Goal: Transaction & Acquisition: Obtain resource

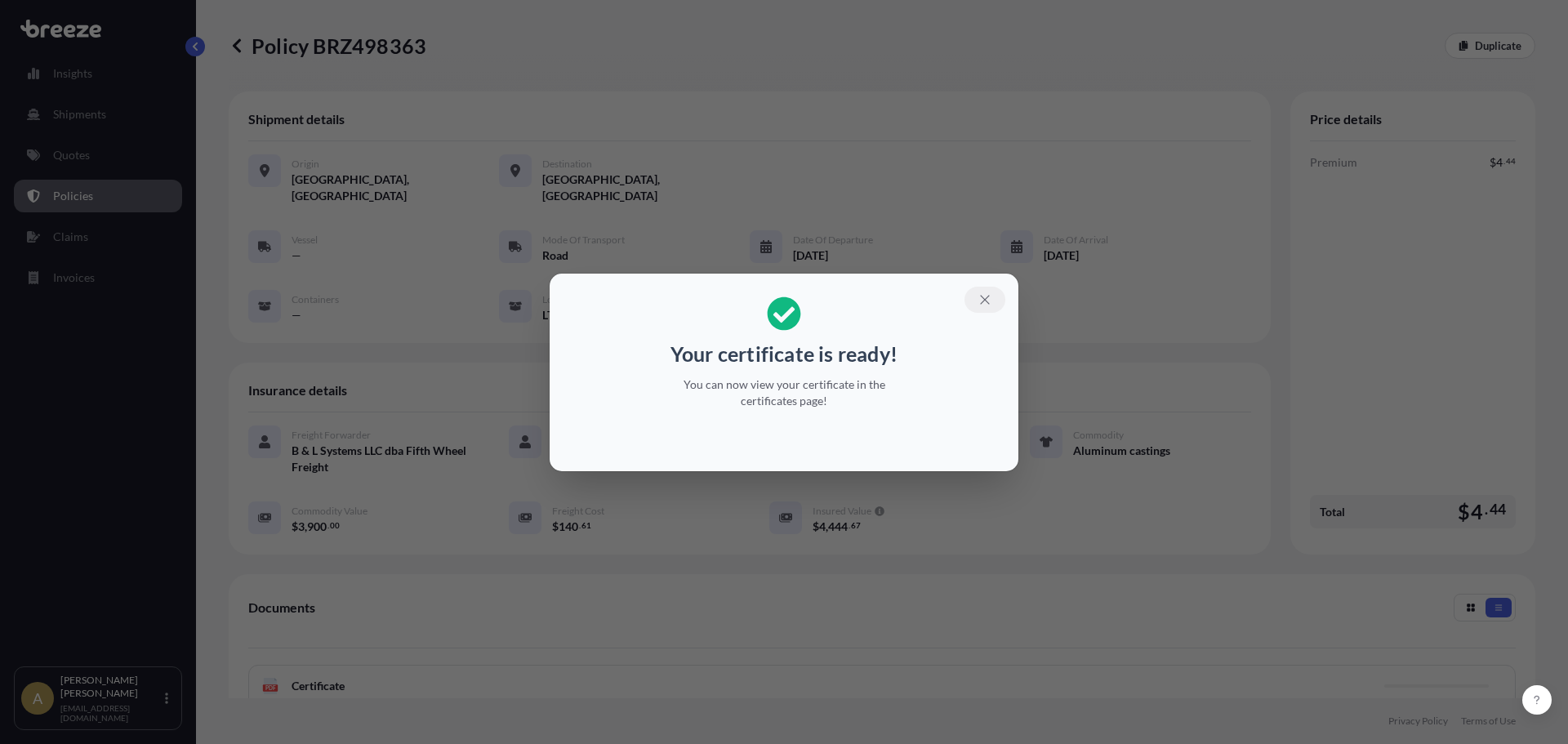
click at [974, 298] on button "button" at bounding box center [984, 300] width 41 height 26
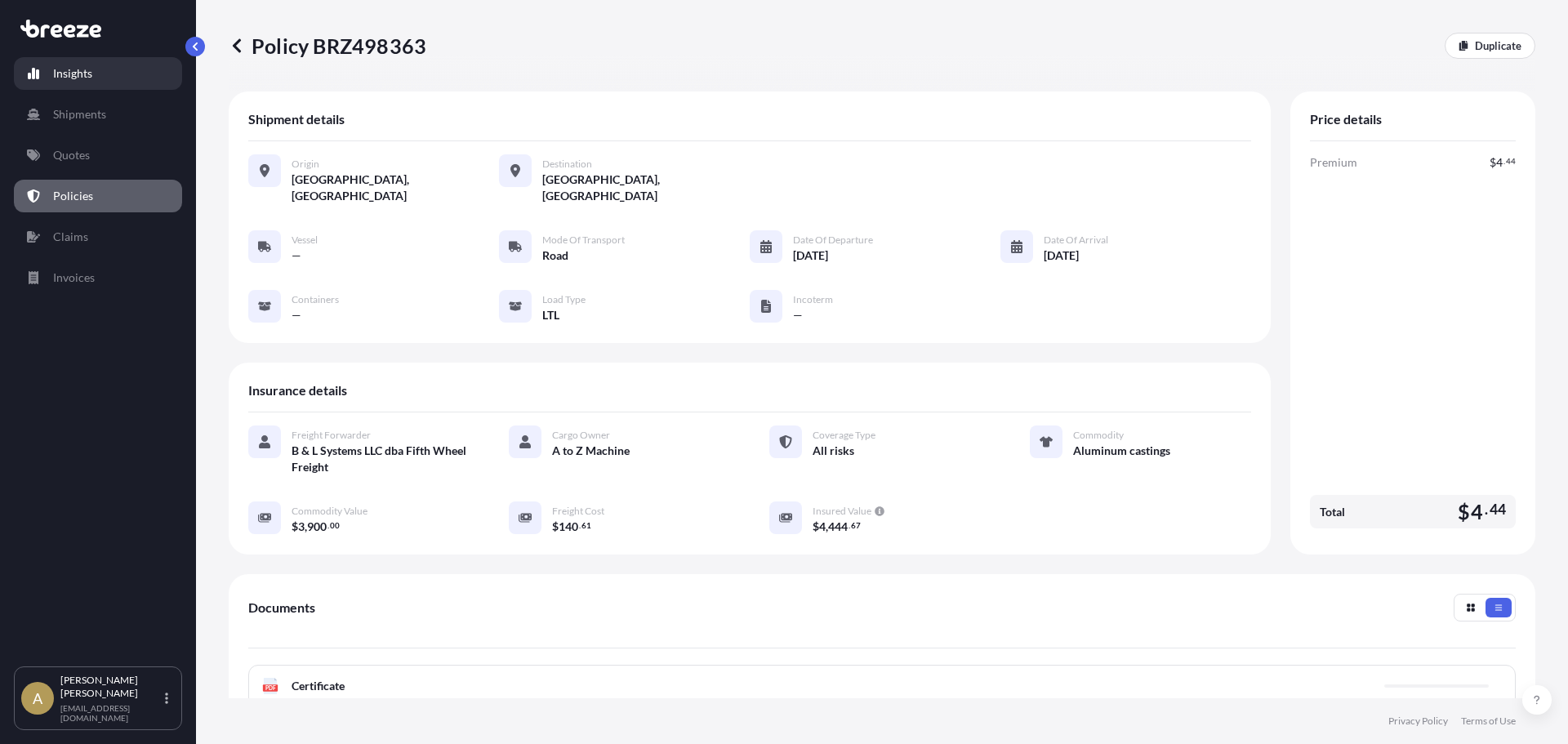
click at [89, 58] on link "Insights" at bounding box center [98, 73] width 168 height 33
select select "2025"
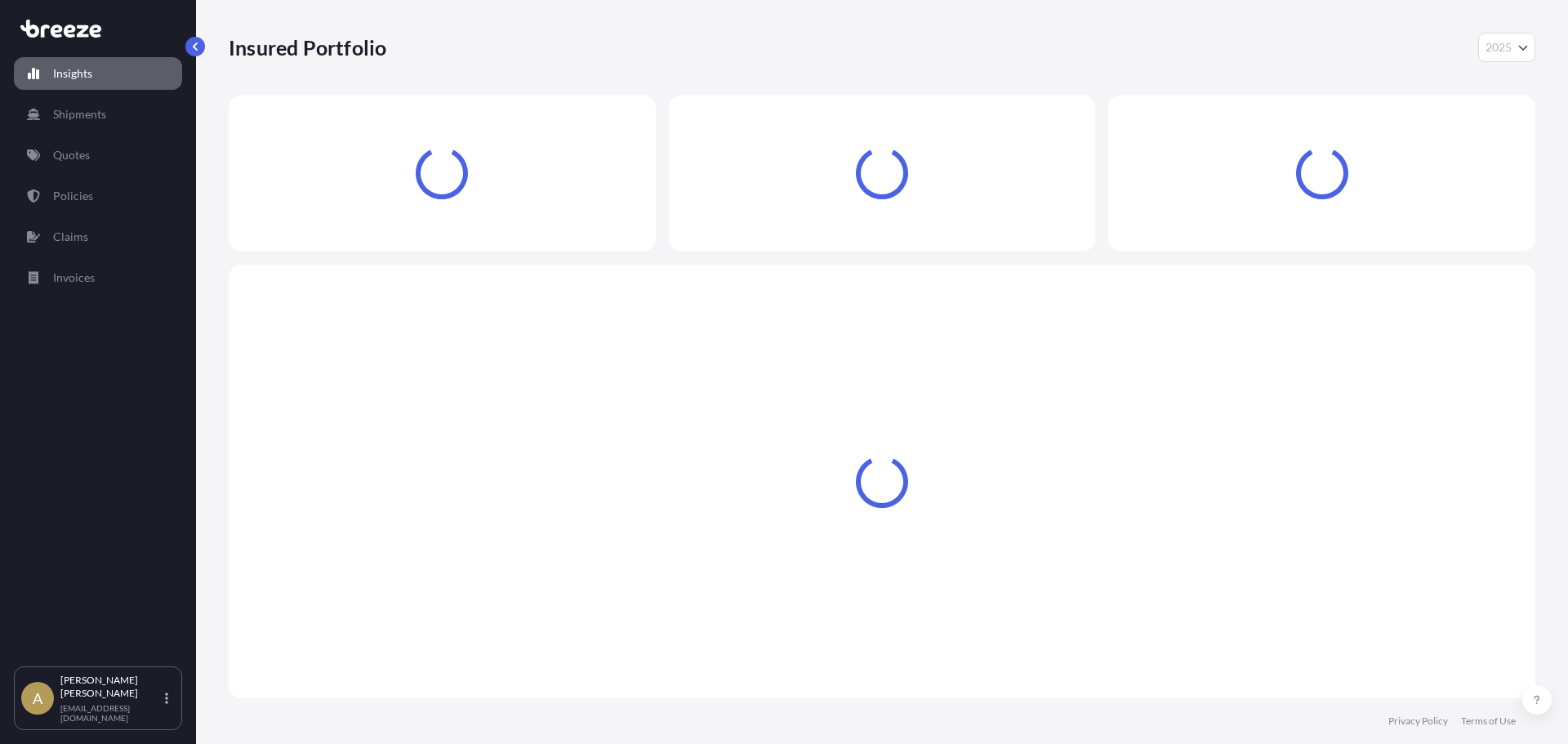
click at [96, 105] on link "Shipments" at bounding box center [98, 114] width 168 height 33
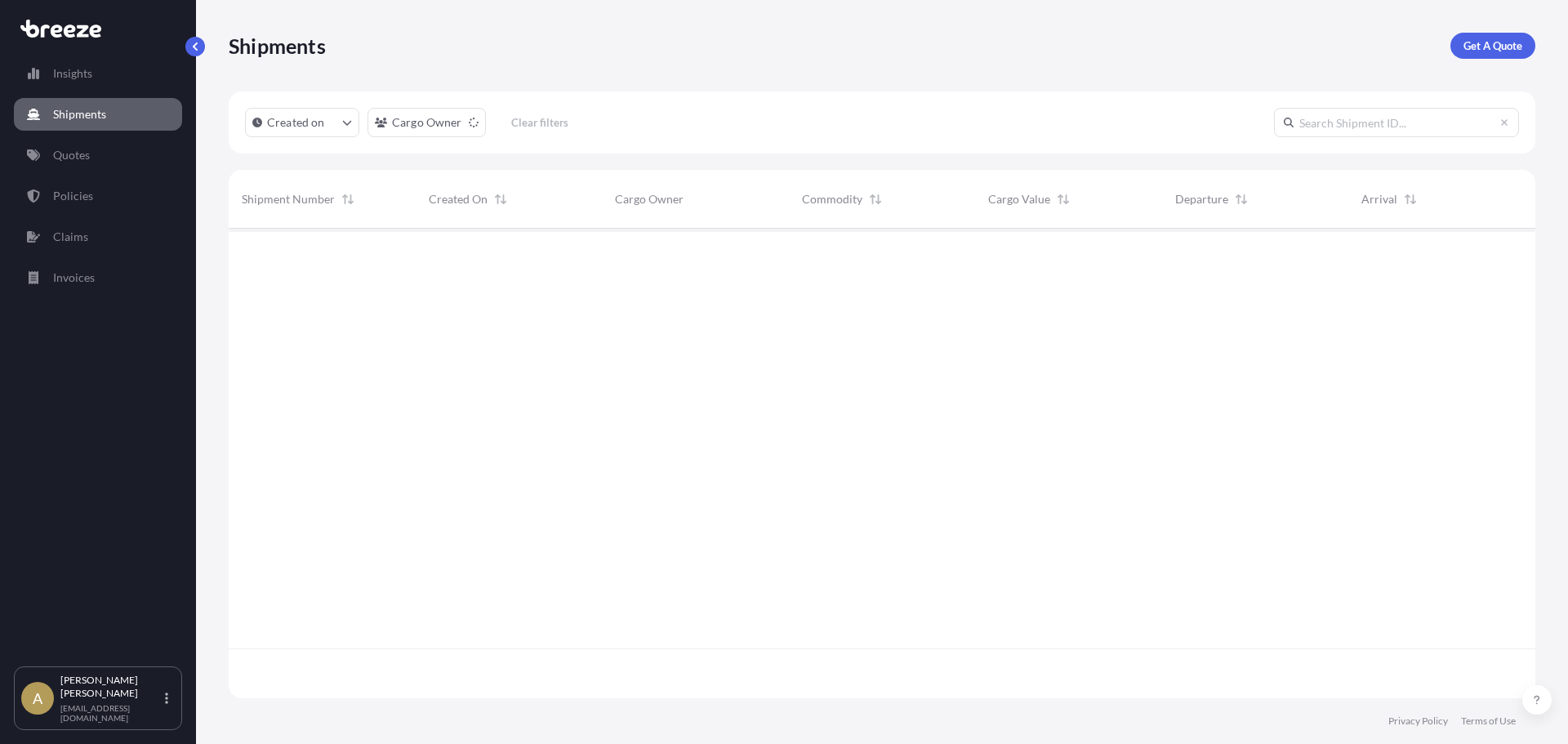
scroll to position [516, 1295]
click at [1506, 55] on link "Get A Quote" at bounding box center [1493, 46] width 85 height 26
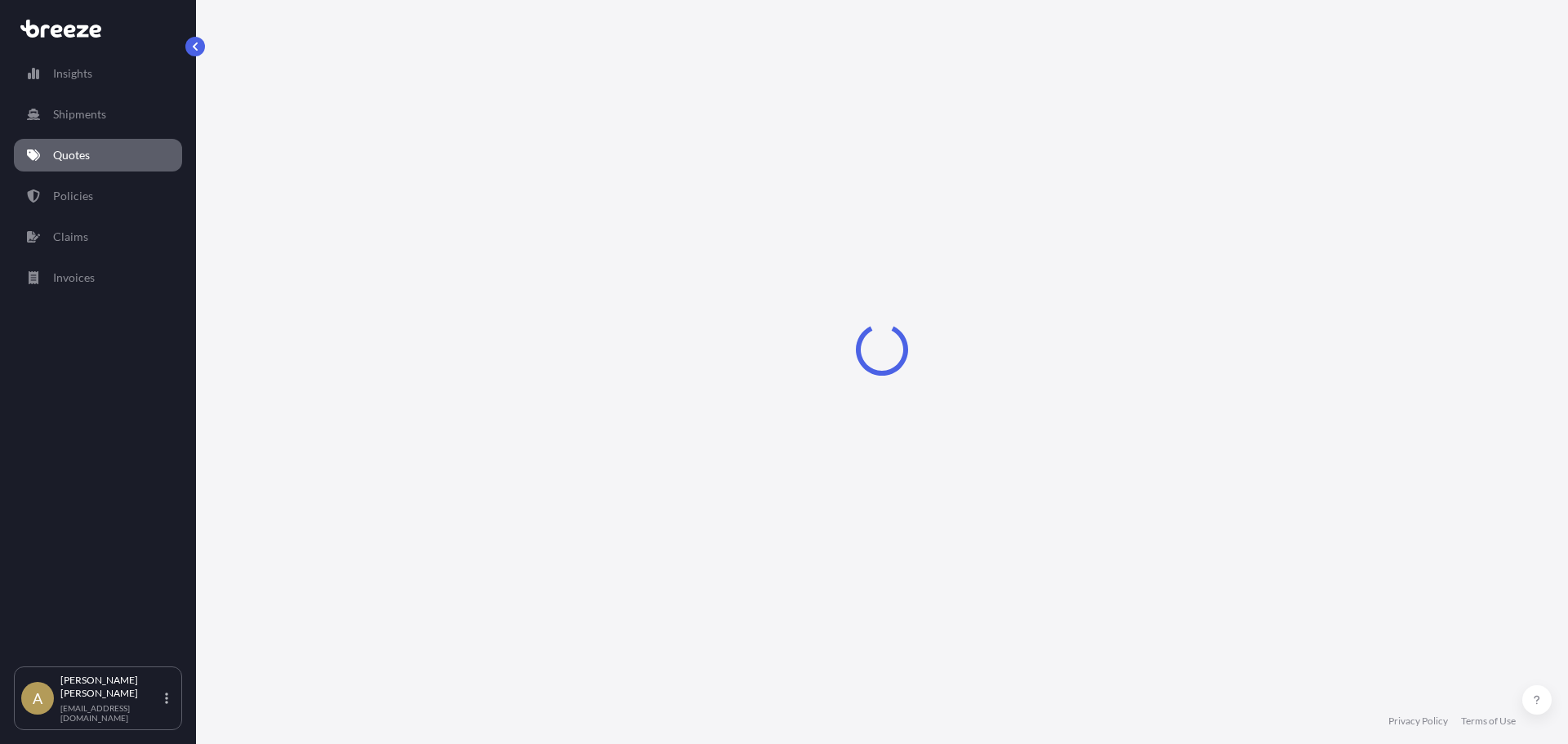
select select "Sea"
select select "1"
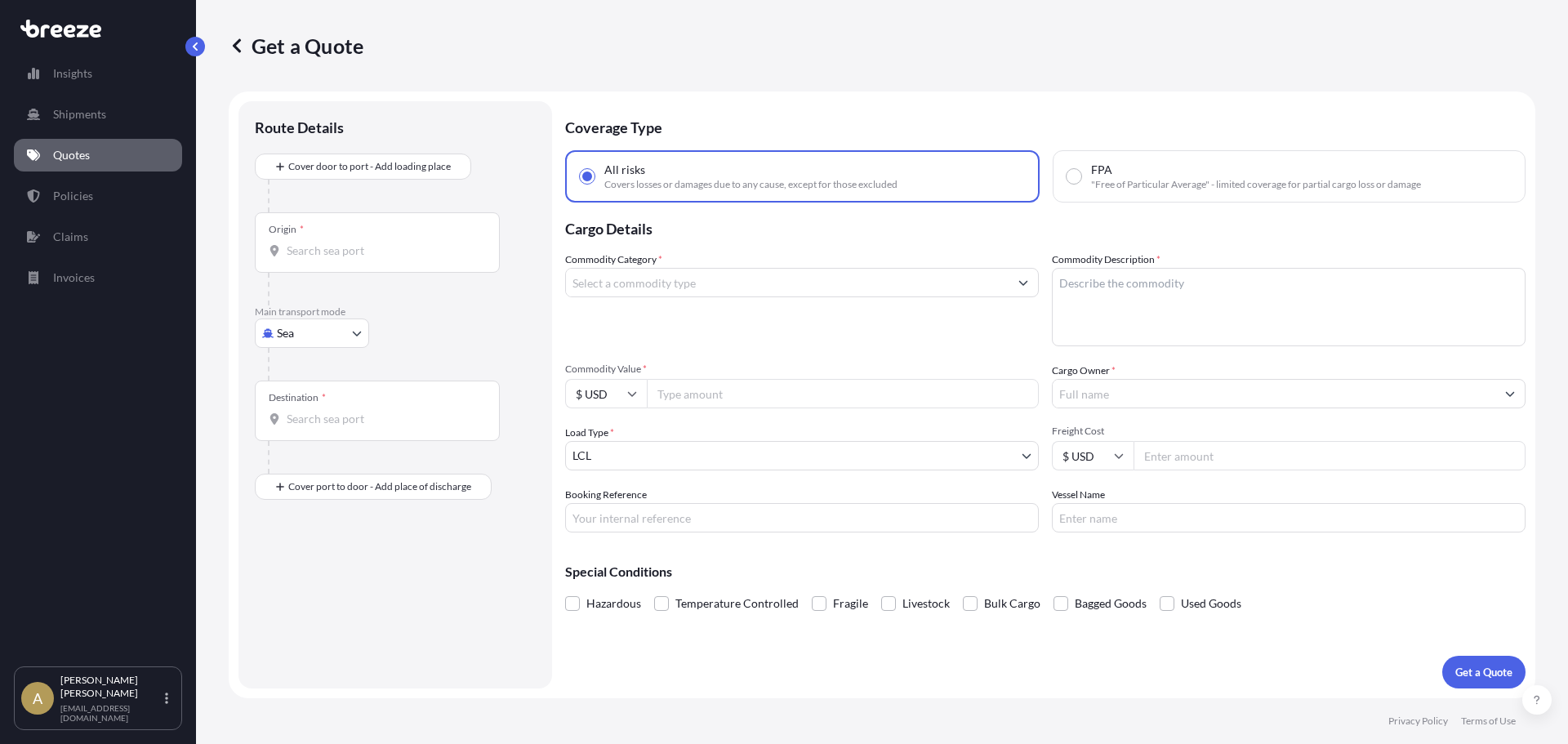
click at [329, 324] on body "Insights Shipments Quotes Policies Claims Invoices A [PERSON_NAME] [PERSON_NAME…" at bounding box center [784, 372] width 1568 height 744
click at [321, 428] on div "Road" at bounding box center [311, 434] width 101 height 29
select select "Road"
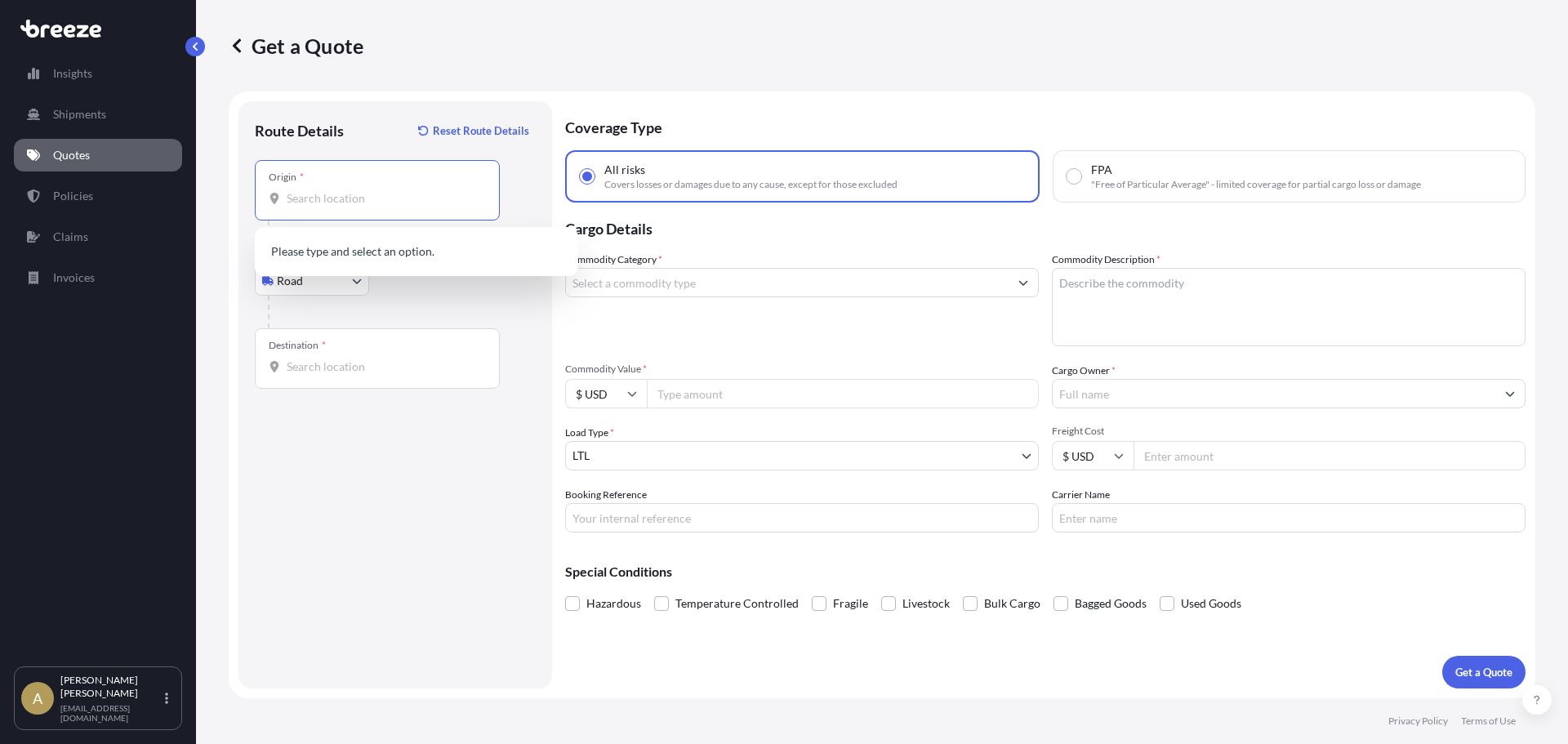
click at [362, 204] on input "Origin *" at bounding box center [383, 198] width 193 height 16
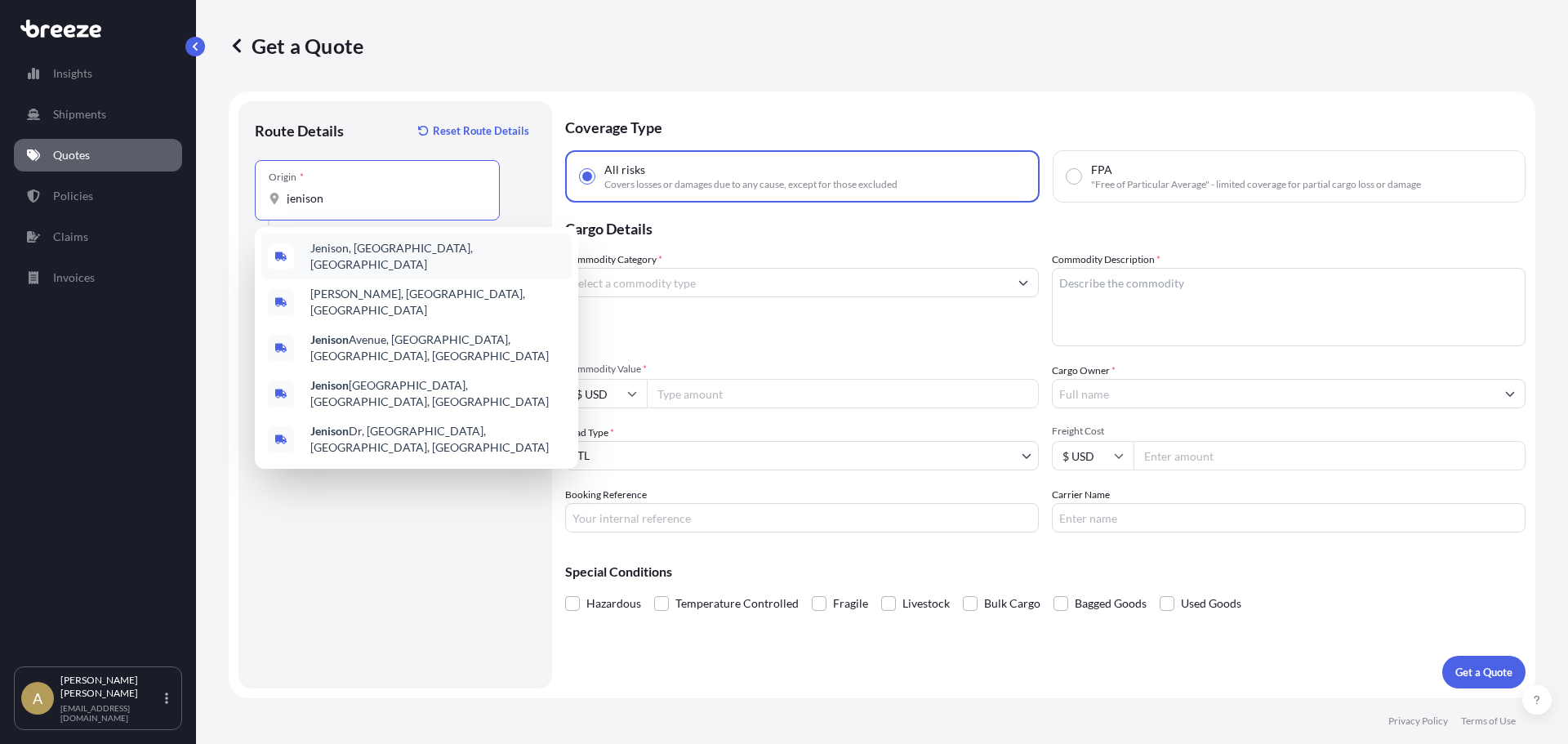
click at [350, 241] on div "Jenison, [GEOGRAPHIC_DATA], [GEOGRAPHIC_DATA]" at bounding box center [416, 256] width 310 height 45
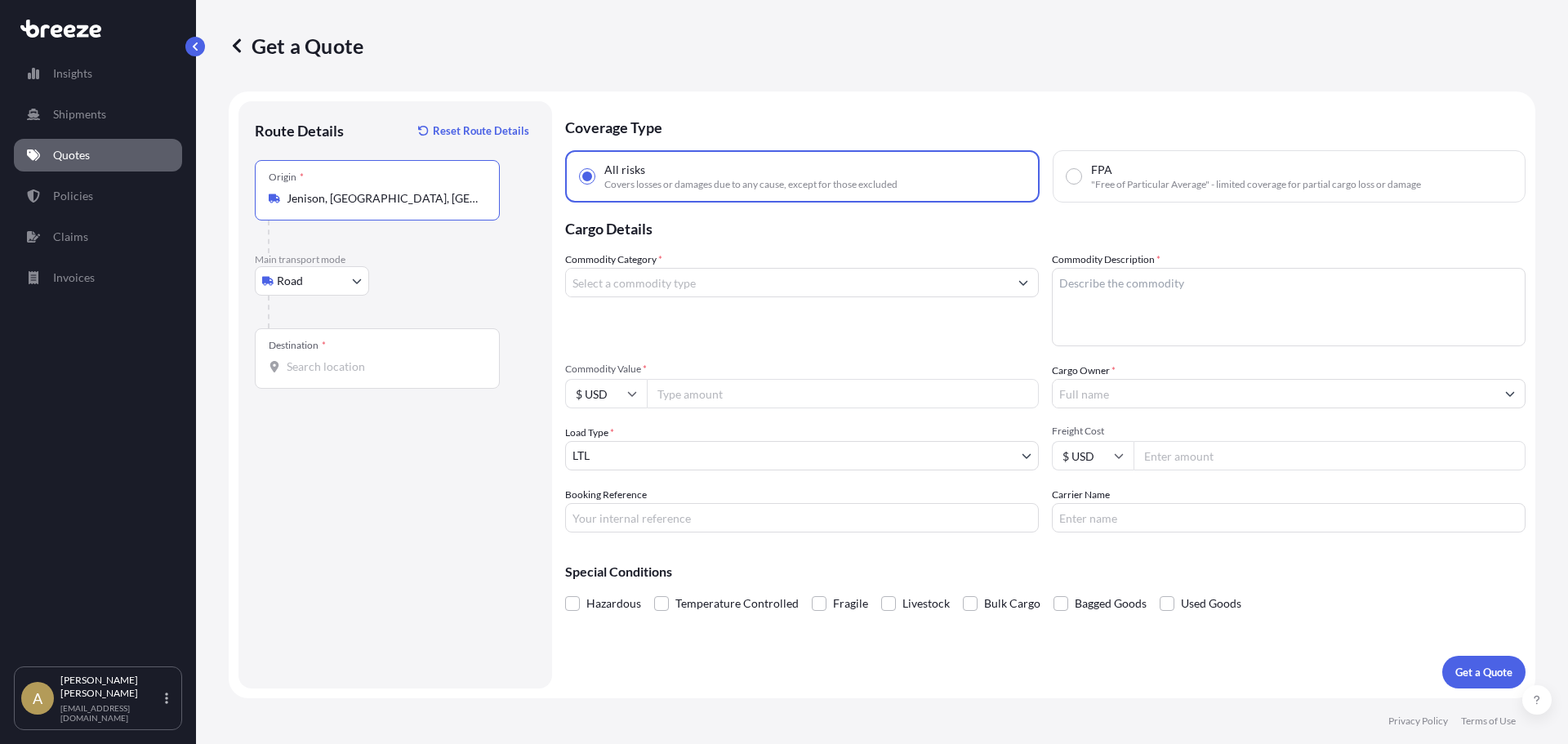
type input "Jenison, [GEOGRAPHIC_DATA], [GEOGRAPHIC_DATA]"
click at [349, 363] on input "Destination *" at bounding box center [383, 366] width 193 height 16
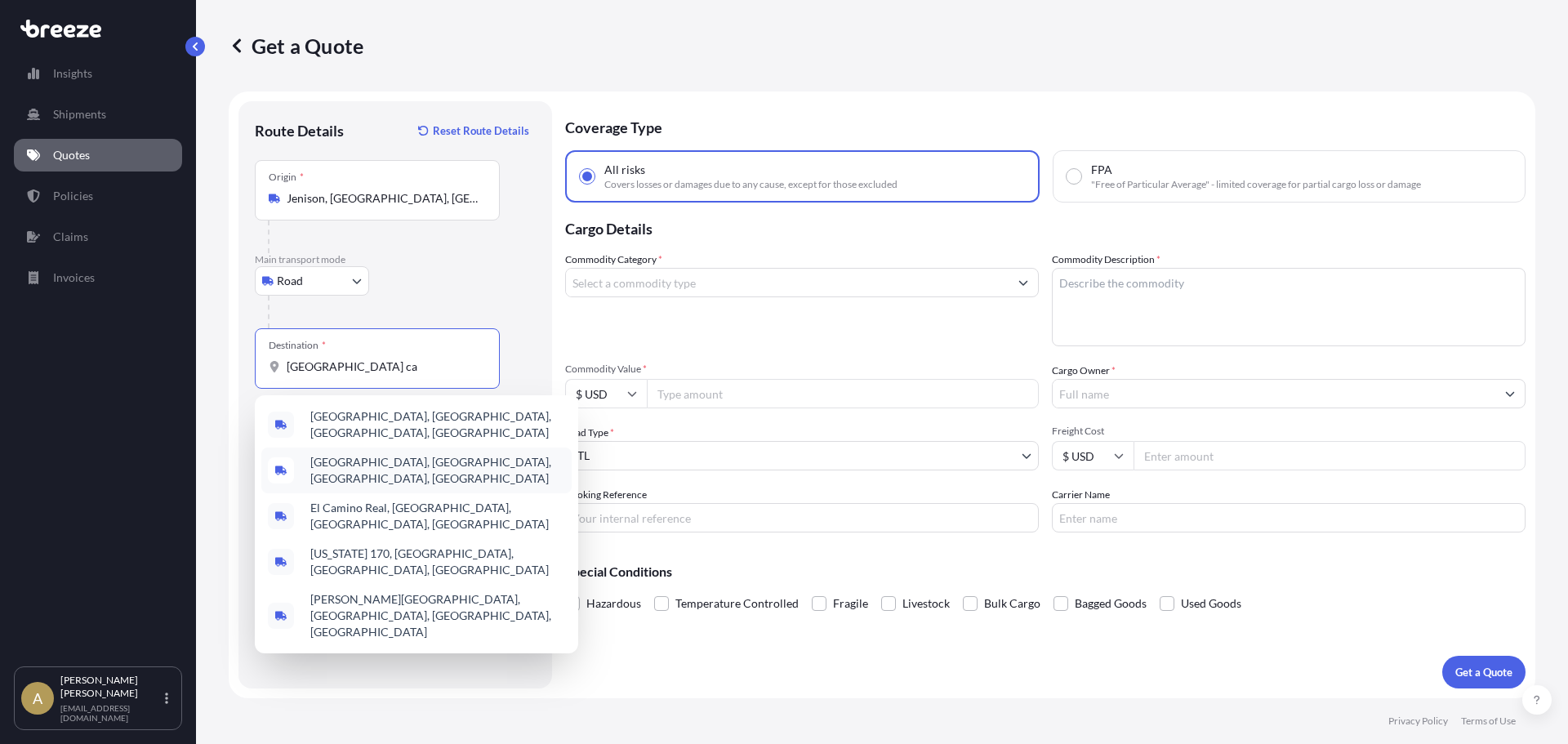
click at [503, 451] on div "[GEOGRAPHIC_DATA], [GEOGRAPHIC_DATA], [GEOGRAPHIC_DATA], [GEOGRAPHIC_DATA]" at bounding box center [416, 470] width 310 height 45
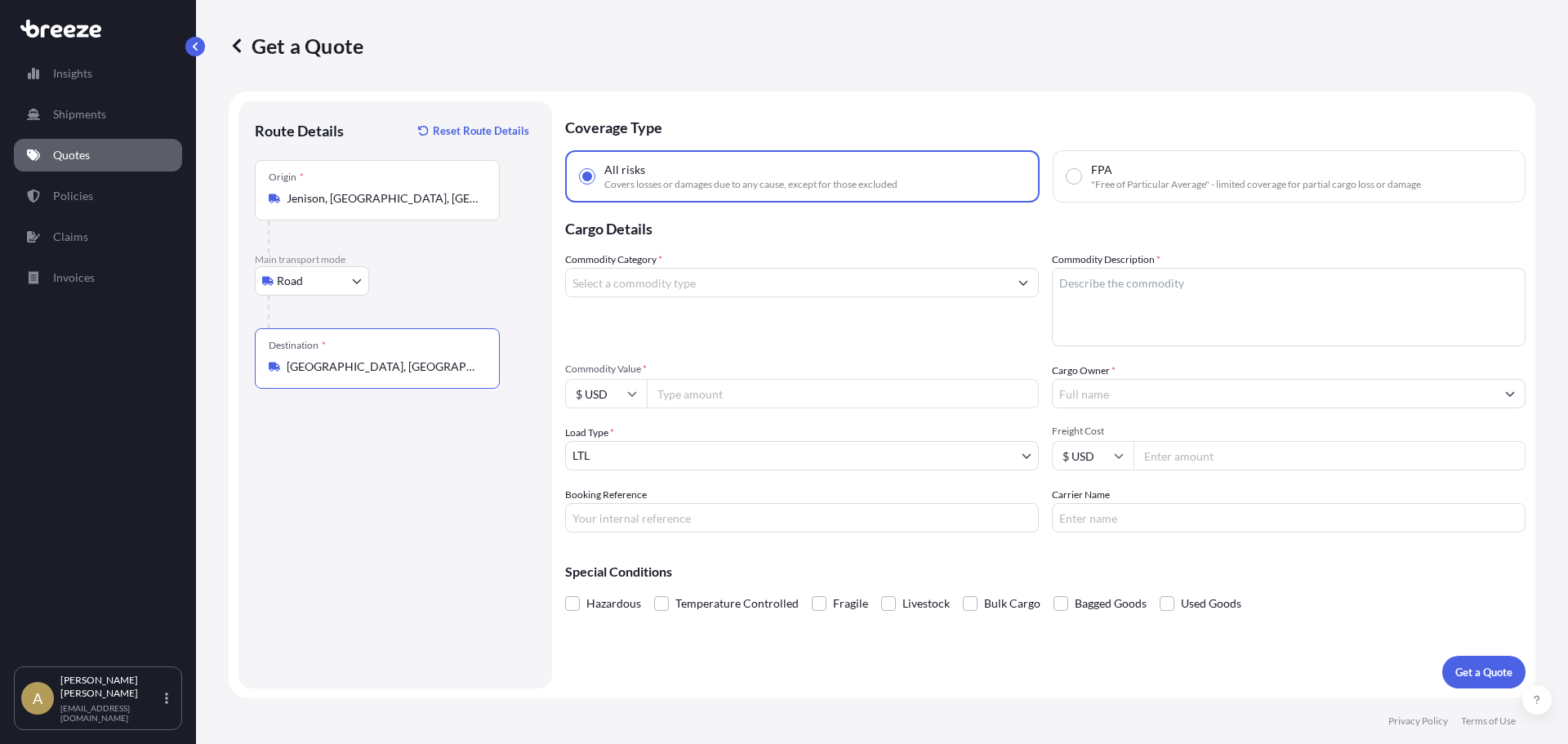
type input "[GEOGRAPHIC_DATA], [GEOGRAPHIC_DATA], [GEOGRAPHIC_DATA], [GEOGRAPHIC_DATA]"
click at [662, 285] on input "Commodity Category *" at bounding box center [787, 282] width 443 height 29
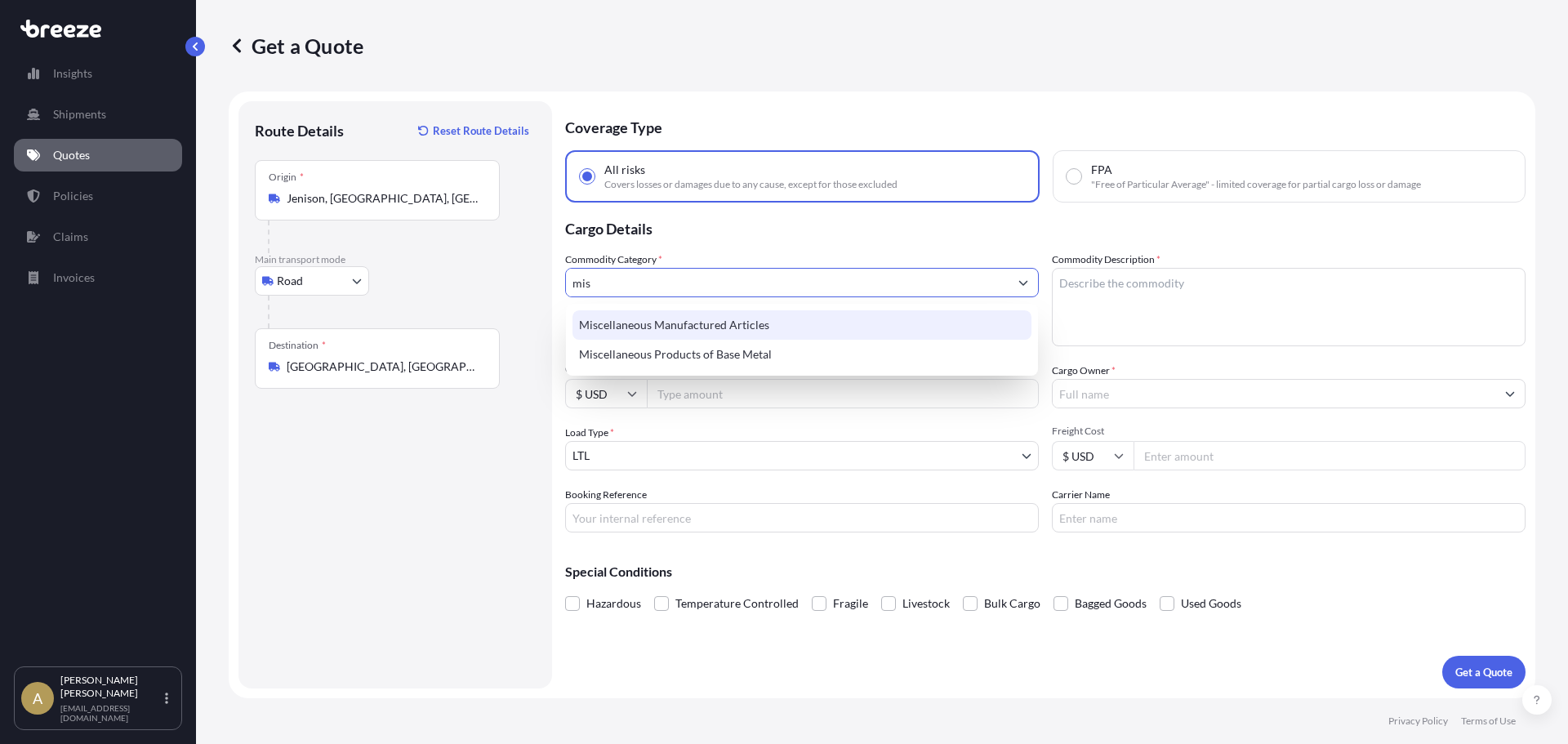
click at [709, 331] on div "Miscellaneous Manufactured Articles" at bounding box center [801, 324] width 459 height 29
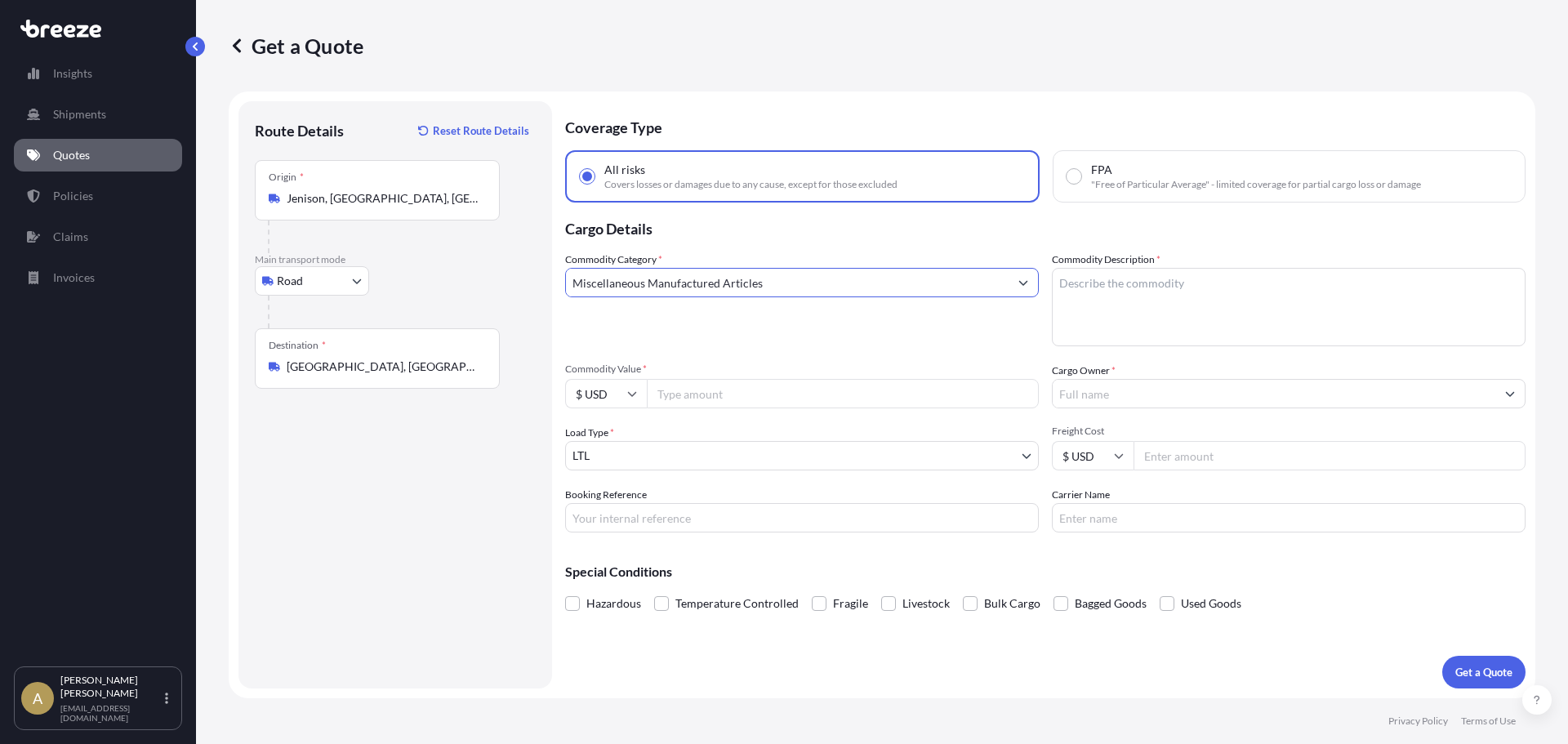
type input "Miscellaneous Manufactured Articles"
click at [1120, 316] on textarea "Commodity Description *" at bounding box center [1288, 306] width 474 height 78
type textarea "Wash stands"
type input "2000"
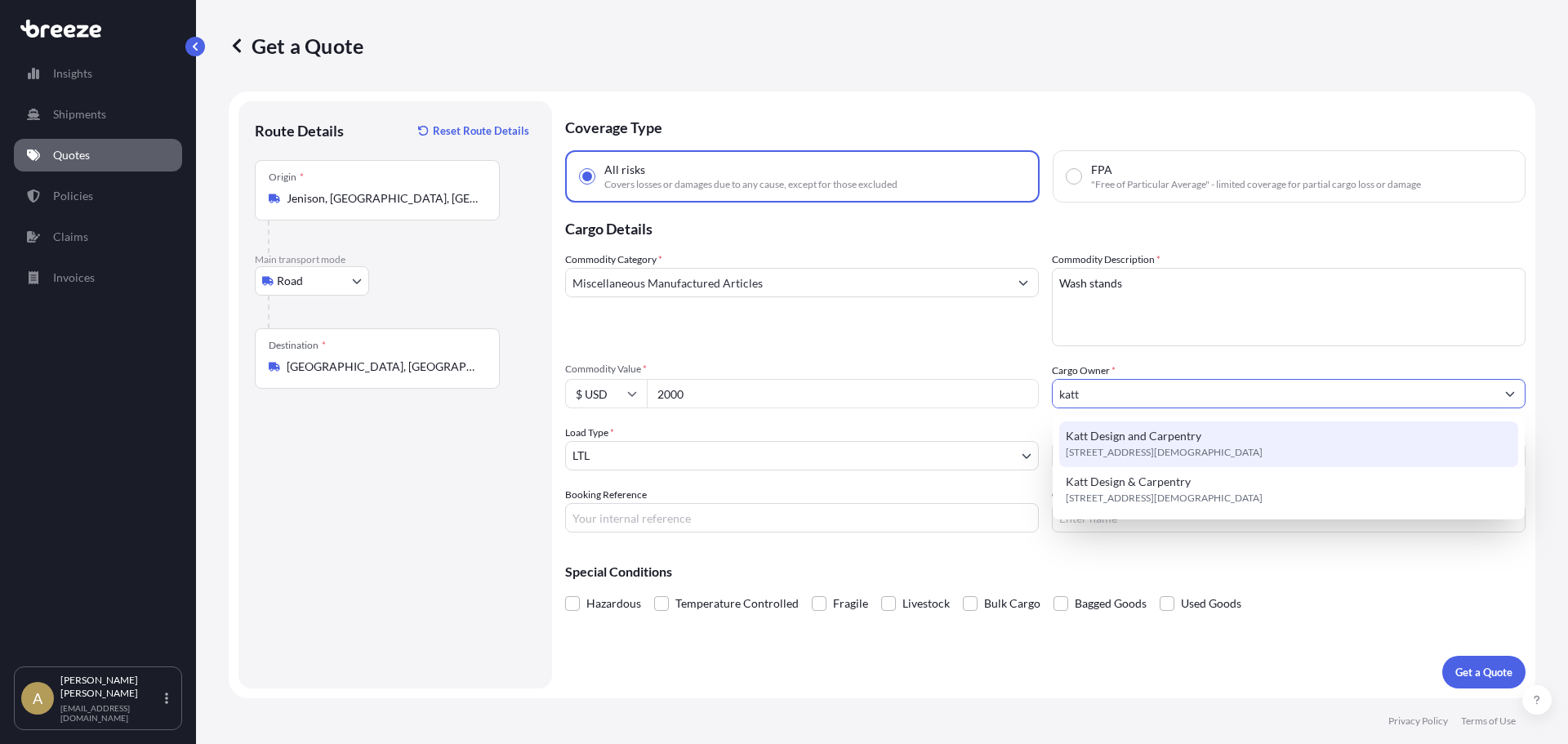
click at [1284, 448] on div "Katt Design and Carpentry [STREET_ADDRESS][DEMOGRAPHIC_DATA]" at bounding box center [1288, 444] width 459 height 45
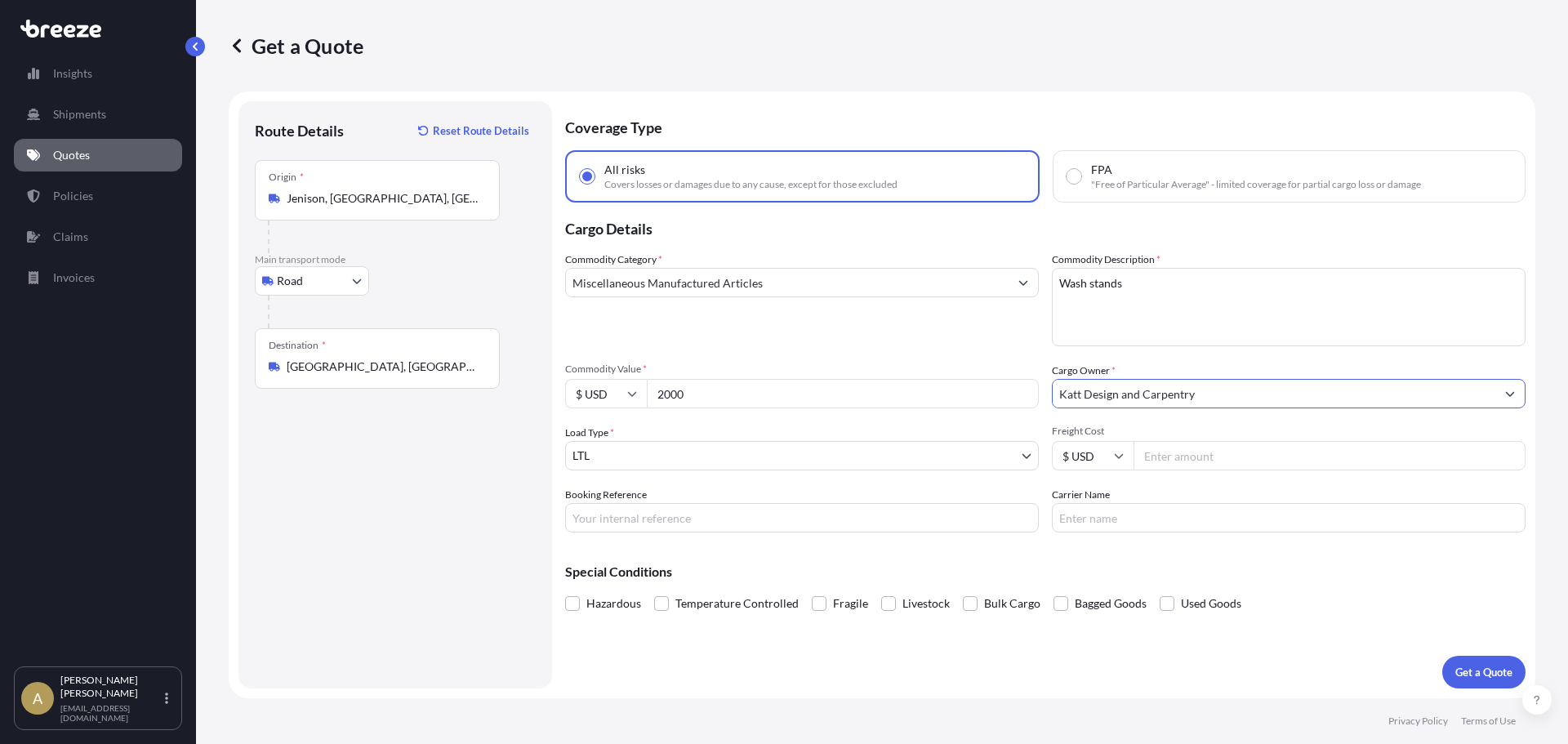
type input "Katt Design and Carpentry"
click at [1312, 445] on input "Freight Cost" at bounding box center [1330, 455] width 392 height 29
type input "334.65"
click at [1473, 666] on p "Get a Quote" at bounding box center [1484, 671] width 57 height 16
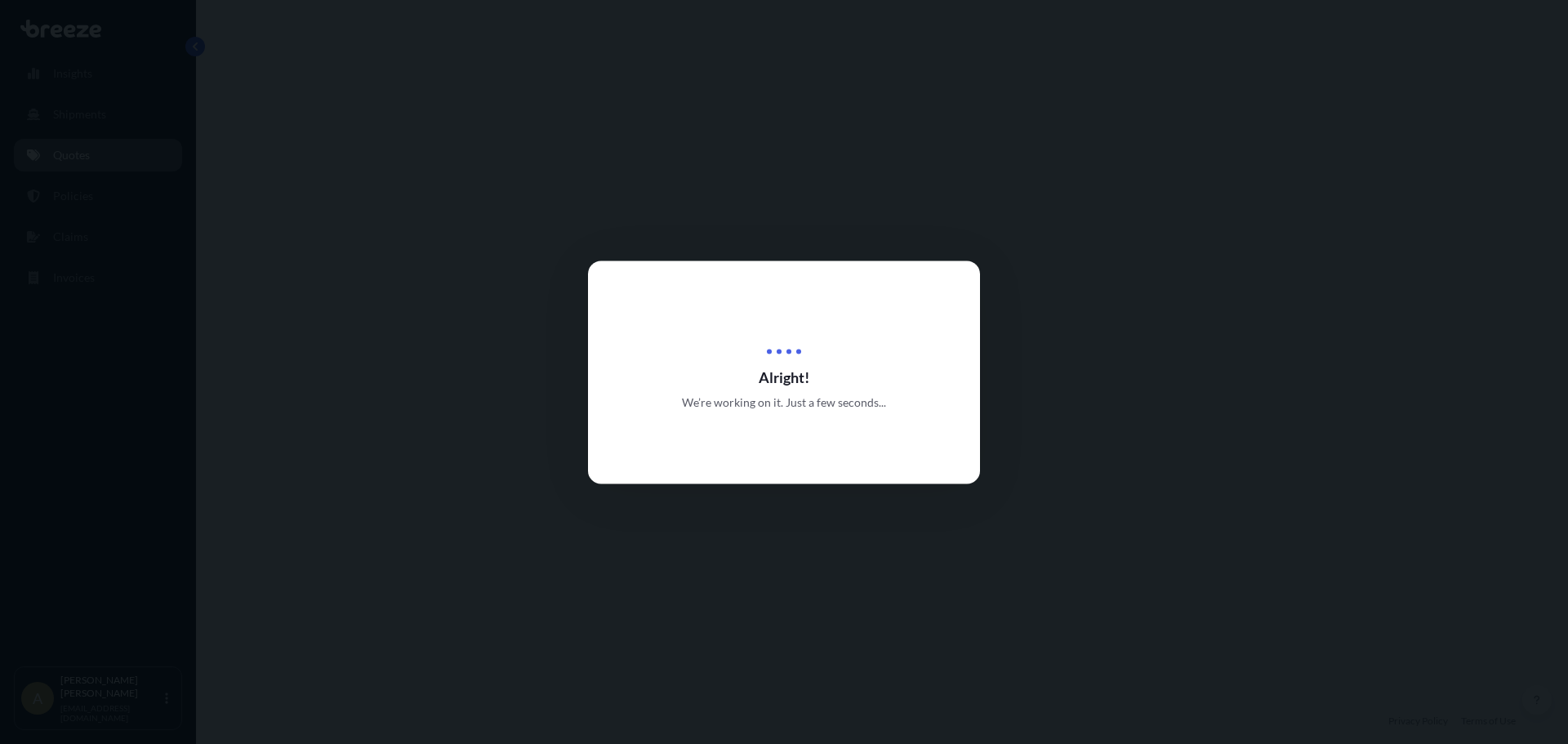
select select "Road"
select select "1"
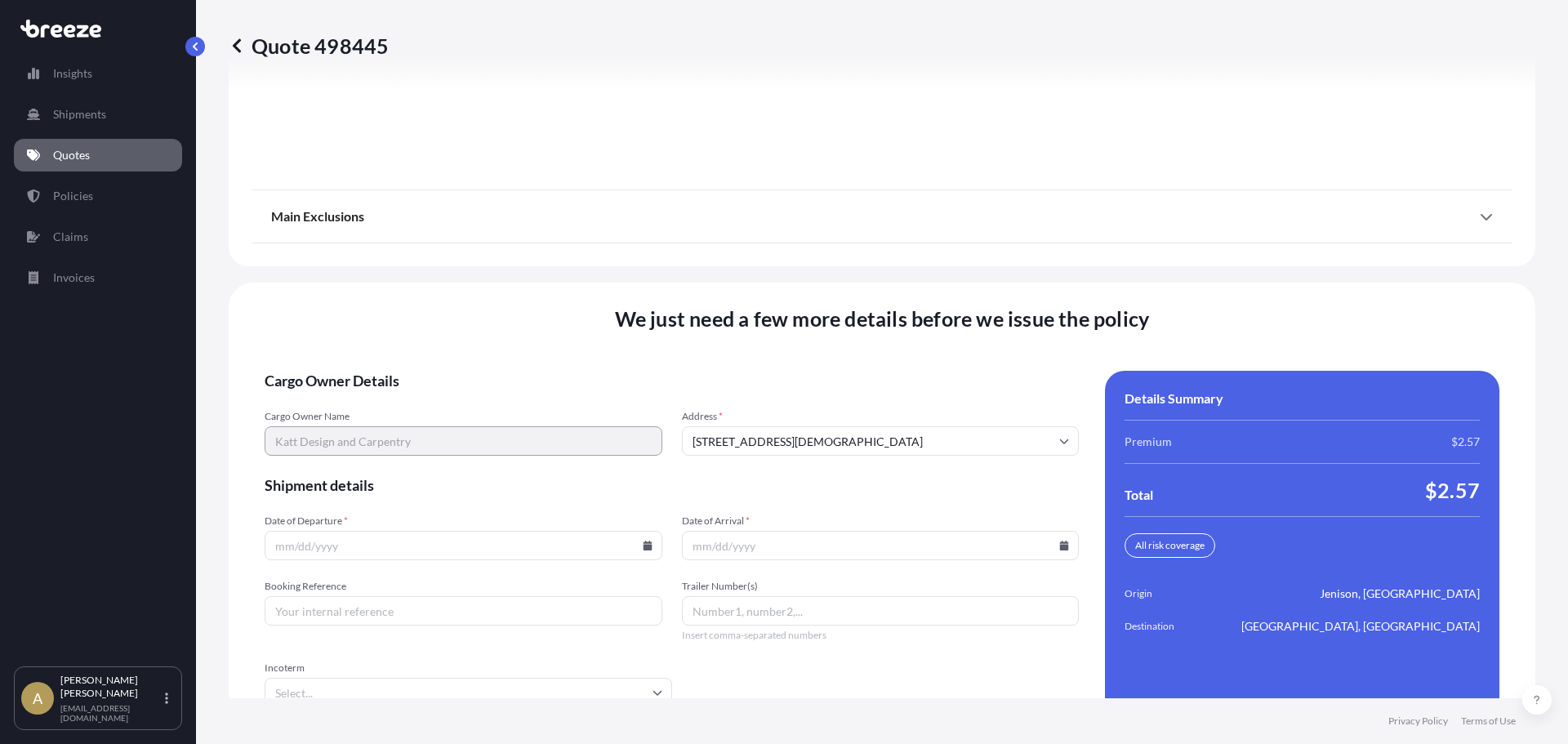
scroll to position [2107, 0]
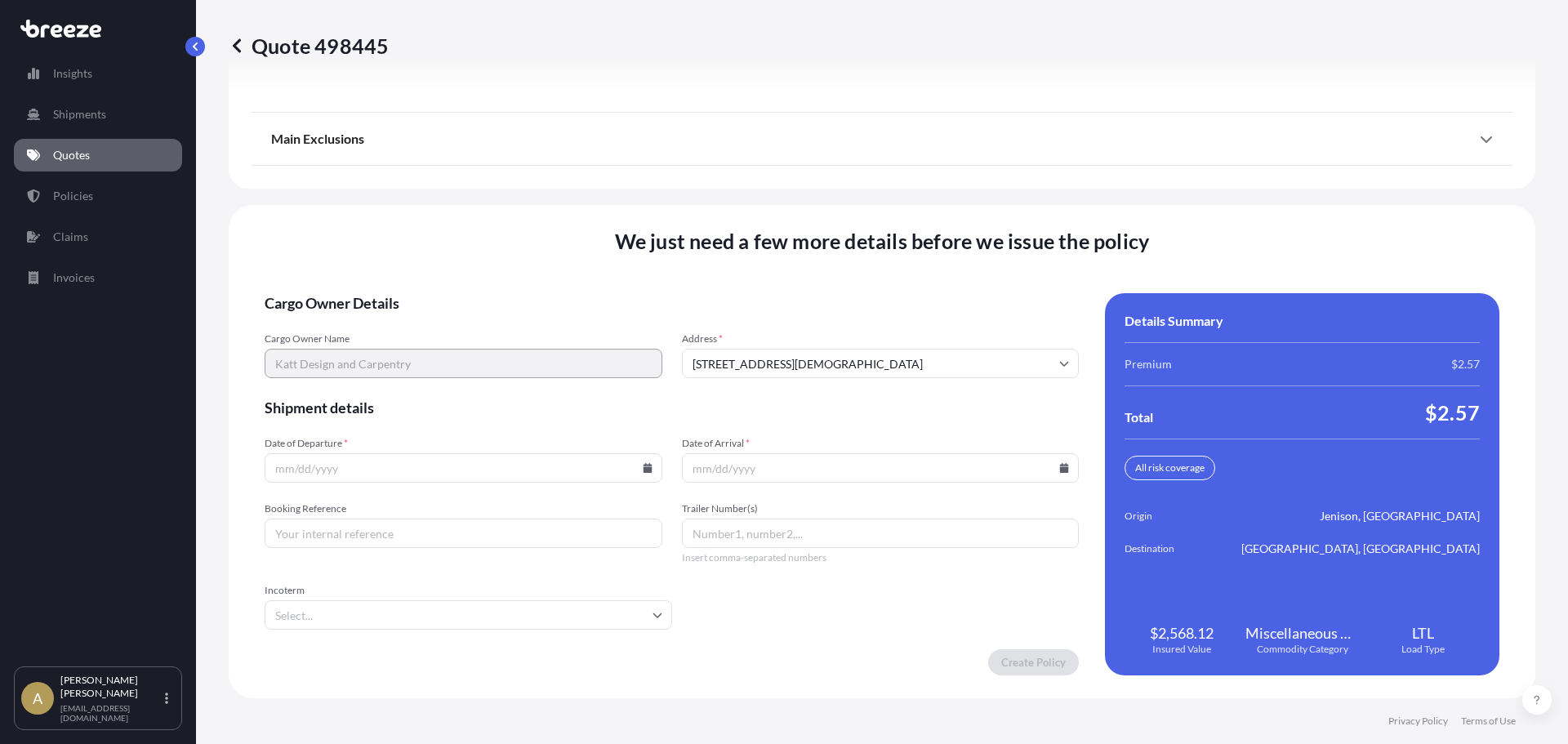
click at [510, 465] on input "Date of Departure *" at bounding box center [463, 467] width 398 height 29
click at [643, 472] on icon at bounding box center [648, 468] width 9 height 9
click at [337, 287] on button "8" at bounding box center [347, 291] width 26 height 26
type input "[DATE]"
click at [1052, 474] on input "Date of Arrival *" at bounding box center [880, 467] width 398 height 29
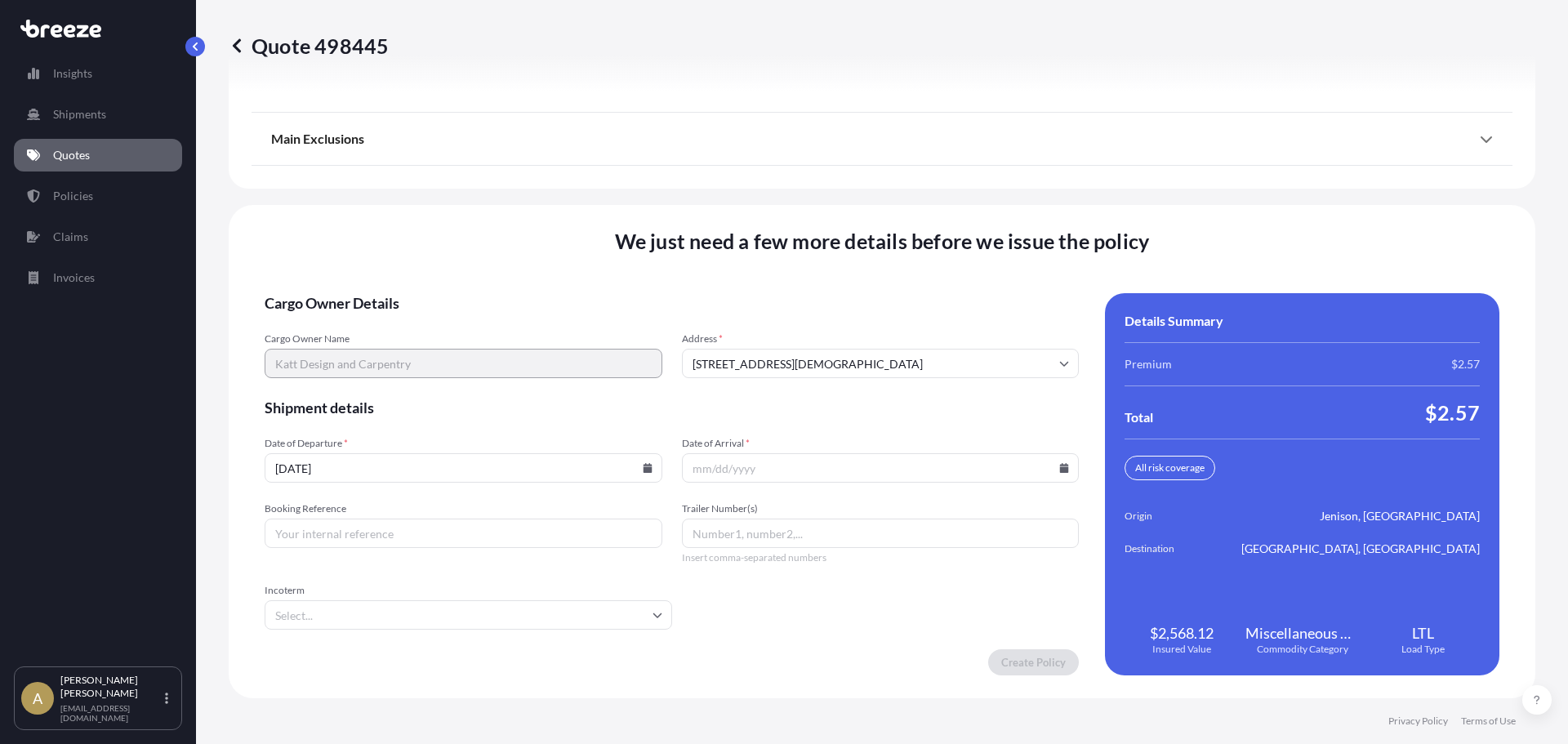
click at [1060, 465] on icon at bounding box center [1064, 468] width 9 height 9
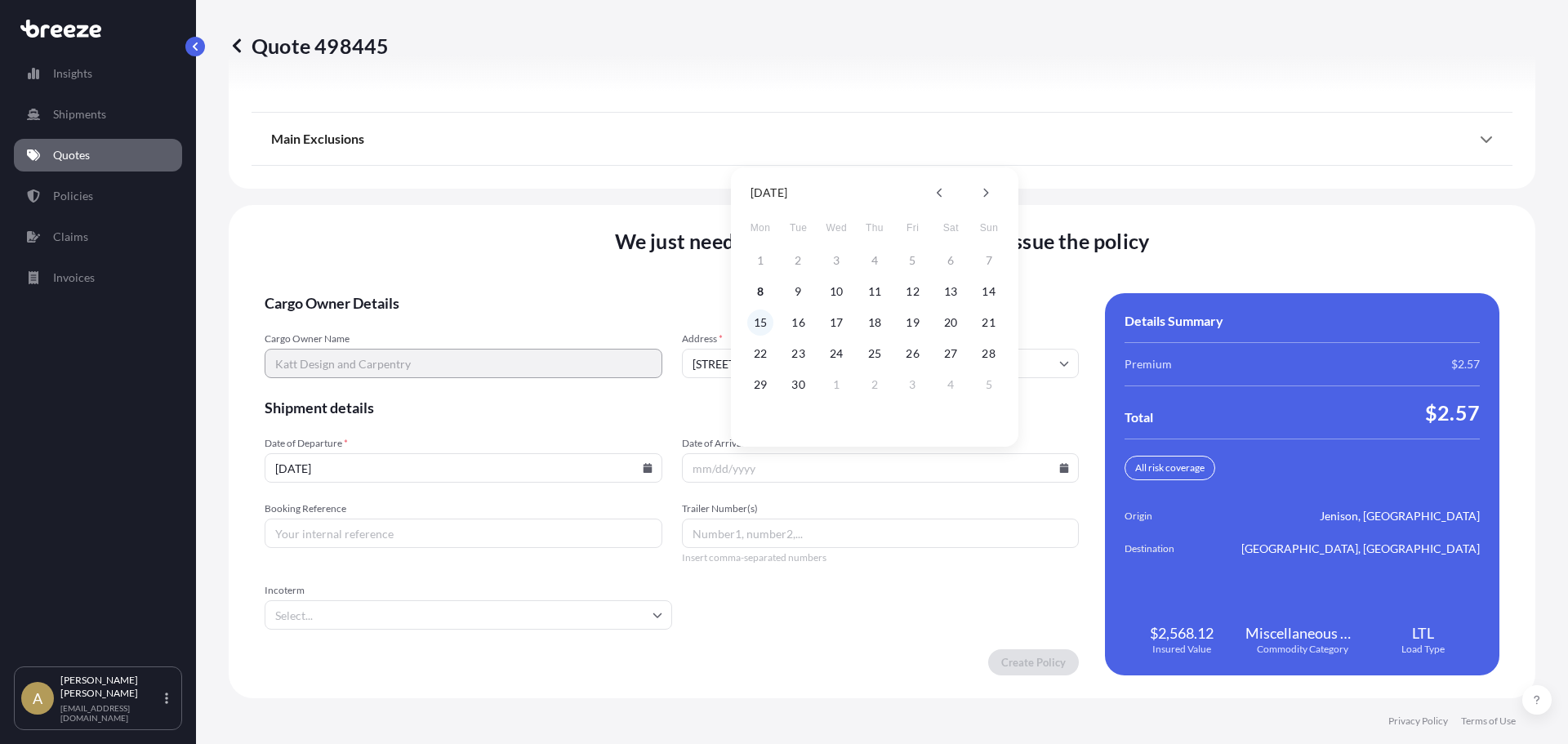
click at [763, 320] on button "15" at bounding box center [760, 322] width 26 height 26
type input "[DATE]"
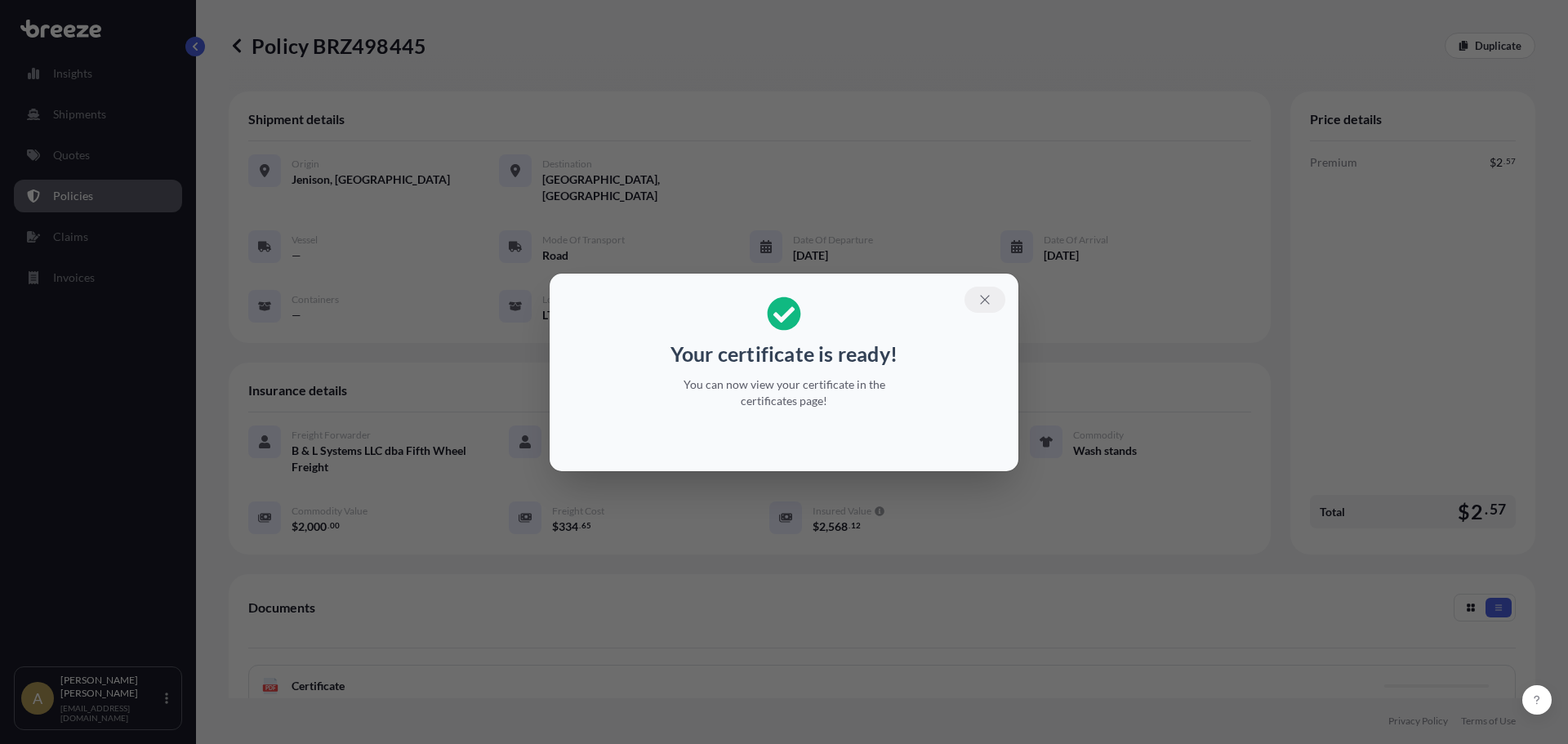
click at [983, 296] on icon "button" at bounding box center [984, 299] width 9 height 9
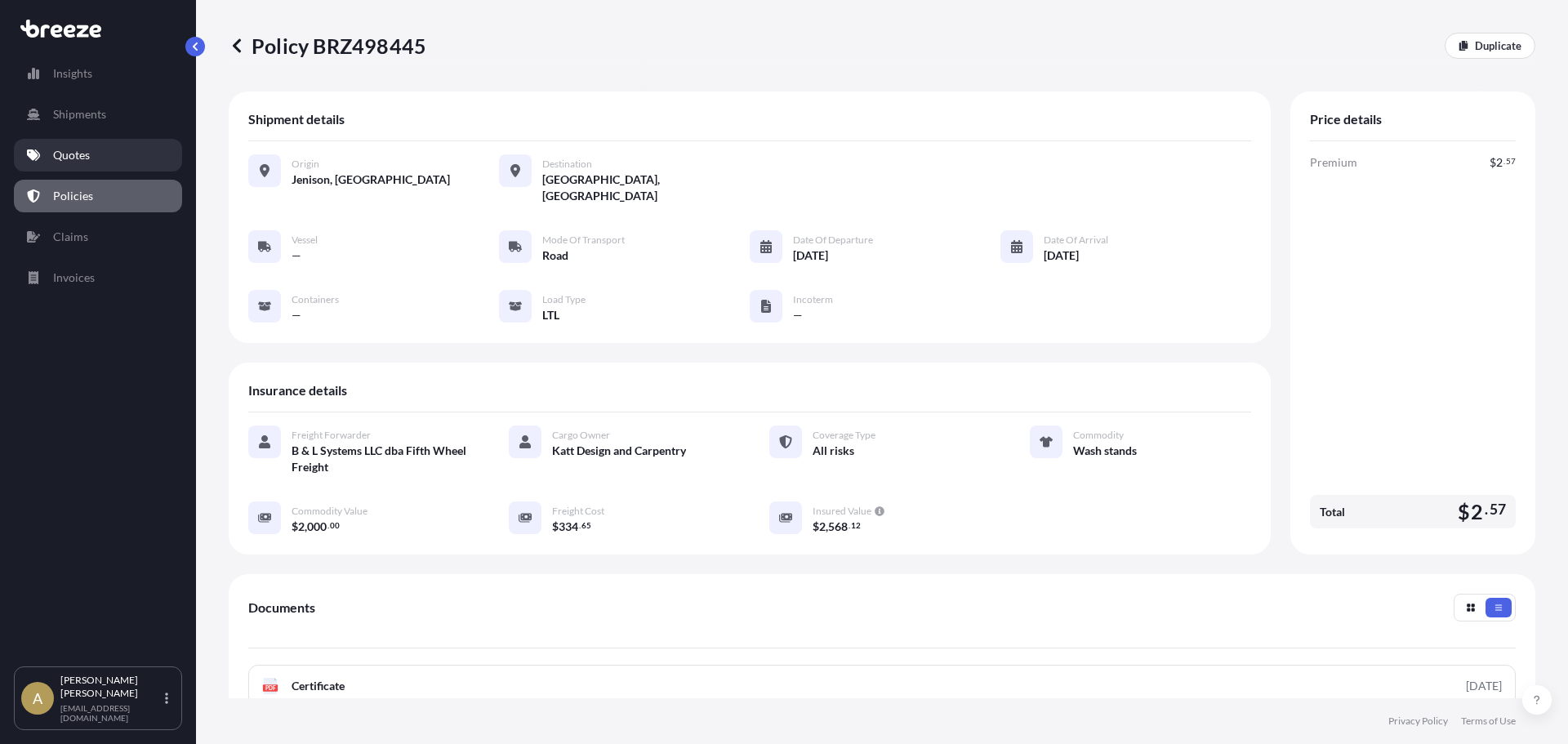
click at [72, 147] on link "Quotes" at bounding box center [98, 155] width 168 height 33
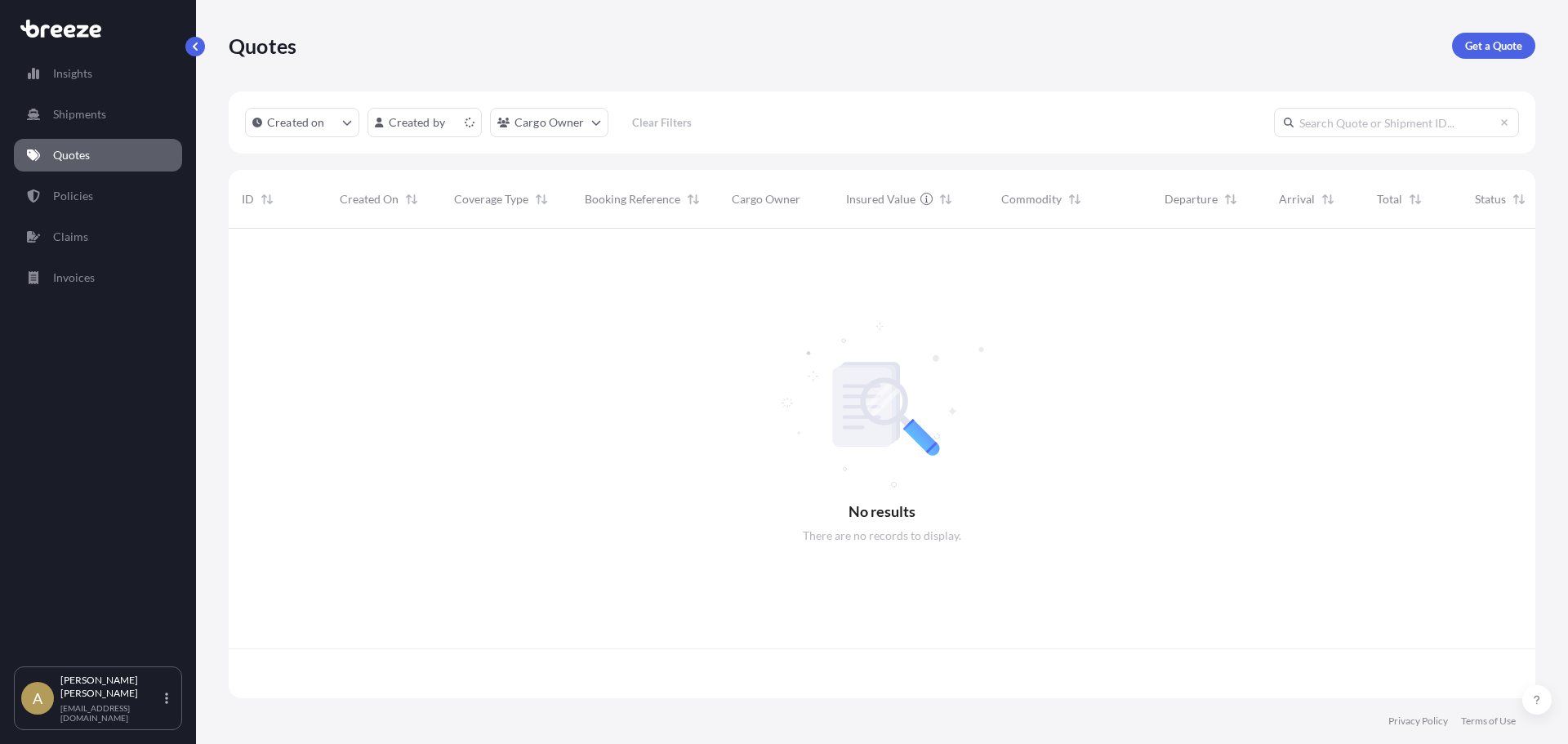
scroll to position [466, 1295]
click at [1485, 45] on p "Get a Quote" at bounding box center [1493, 45] width 57 height 16
select select "Sea"
select select "1"
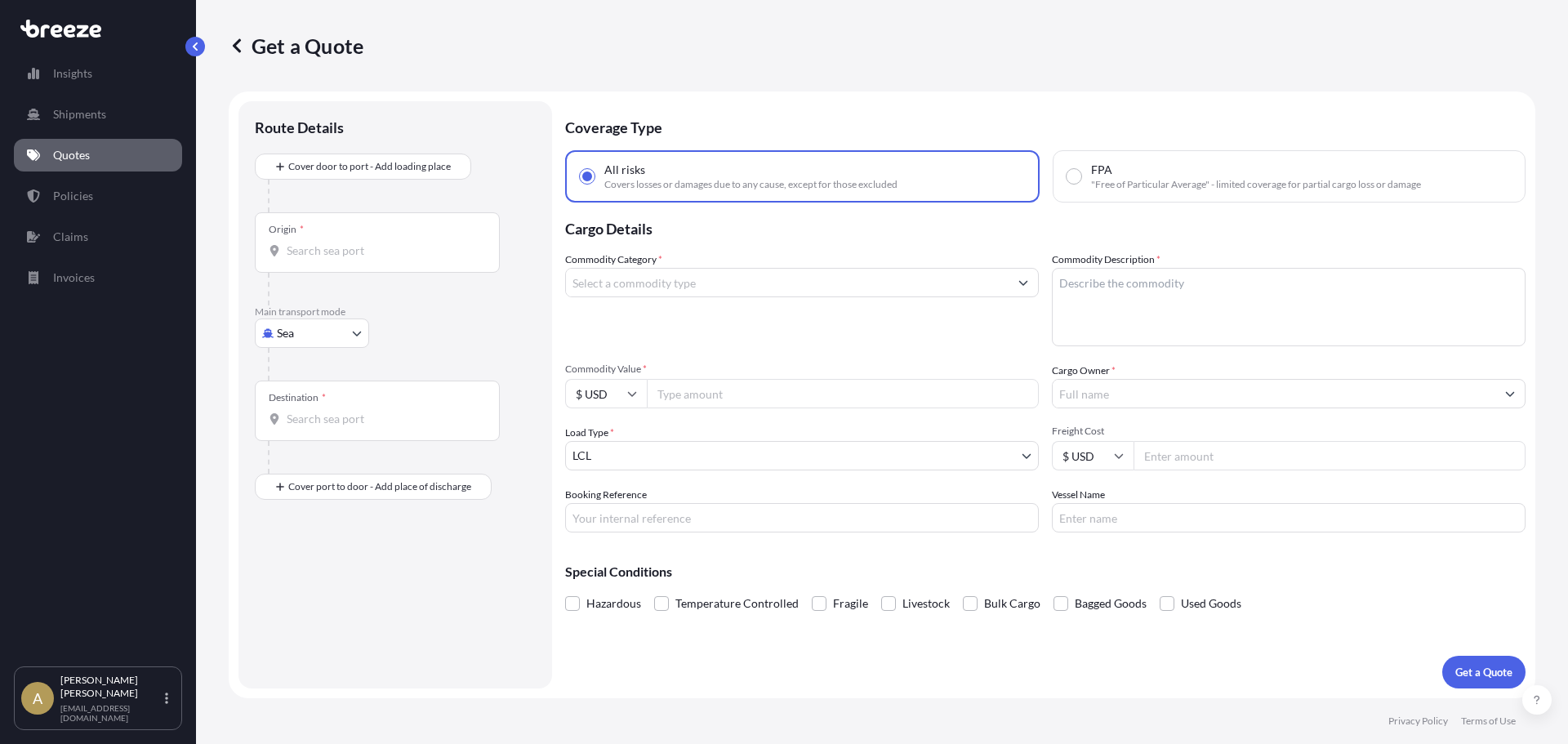
click at [305, 343] on body "Insights Shipments Quotes Policies Claims Invoices A [PERSON_NAME] [PERSON_NAME…" at bounding box center [784, 372] width 1568 height 744
click at [315, 438] on div "Road" at bounding box center [311, 434] width 101 height 29
select select "Road"
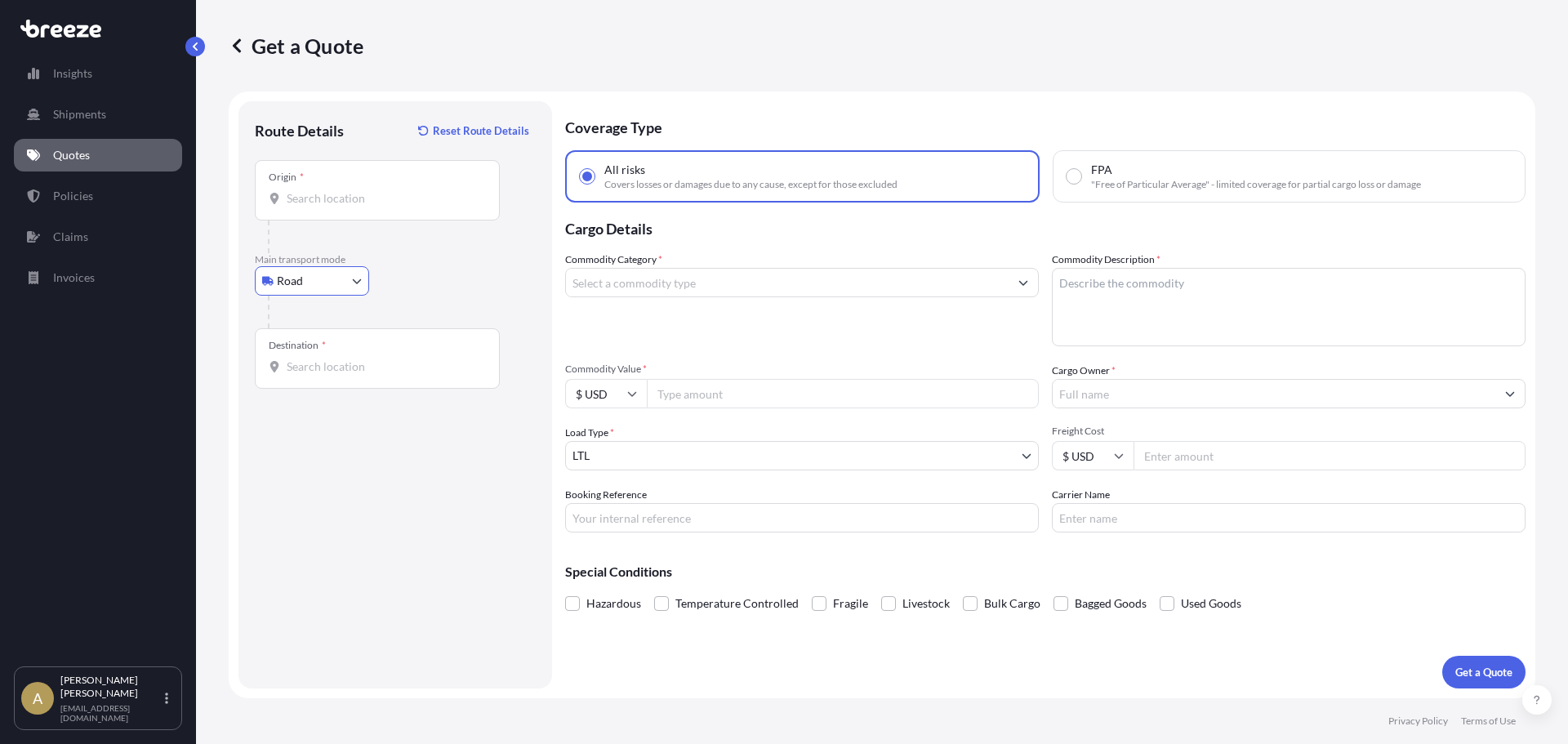
click at [368, 195] on input "Origin *" at bounding box center [383, 198] width 193 height 16
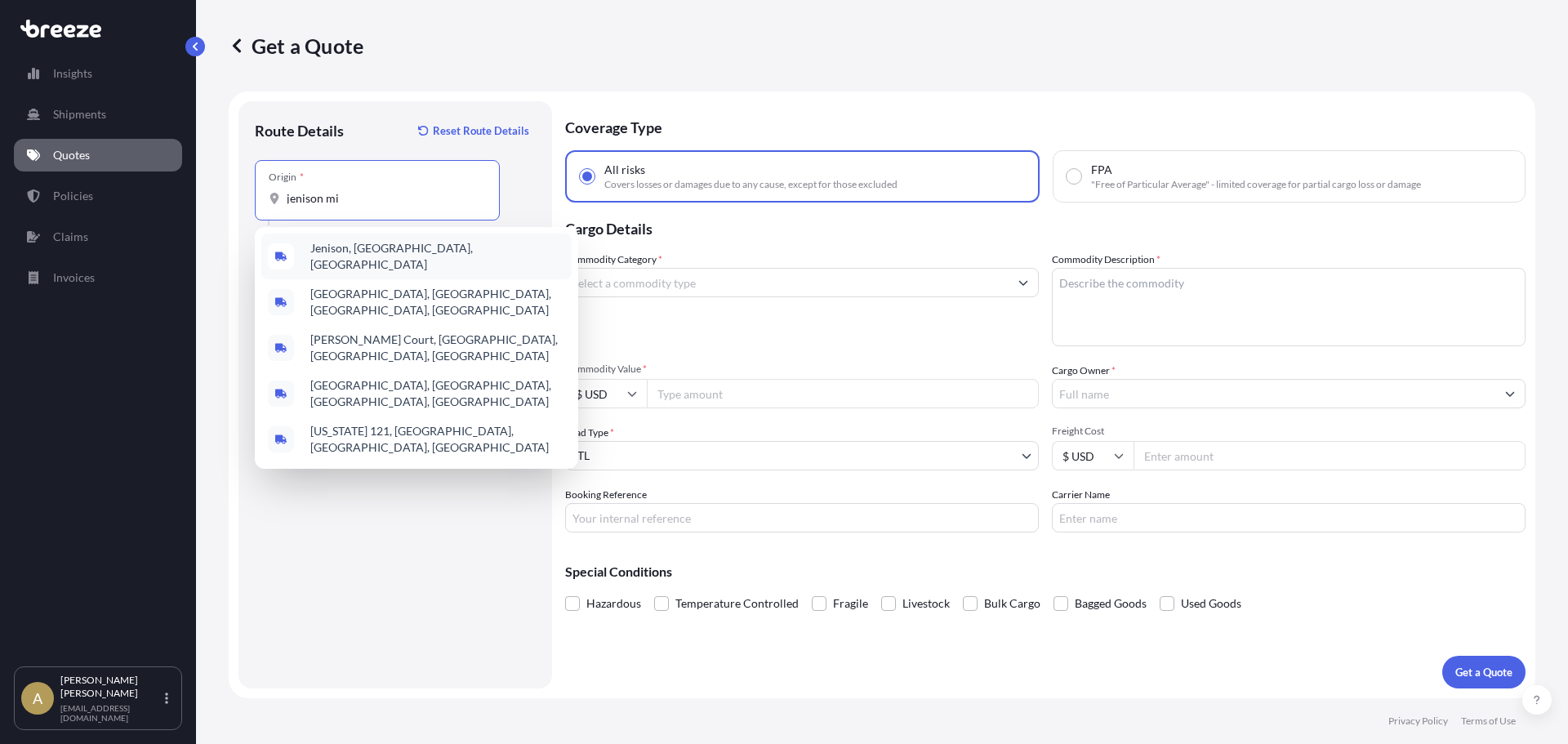
click at [372, 251] on span "Jenison, [GEOGRAPHIC_DATA], [GEOGRAPHIC_DATA]" at bounding box center [437, 256] width 254 height 33
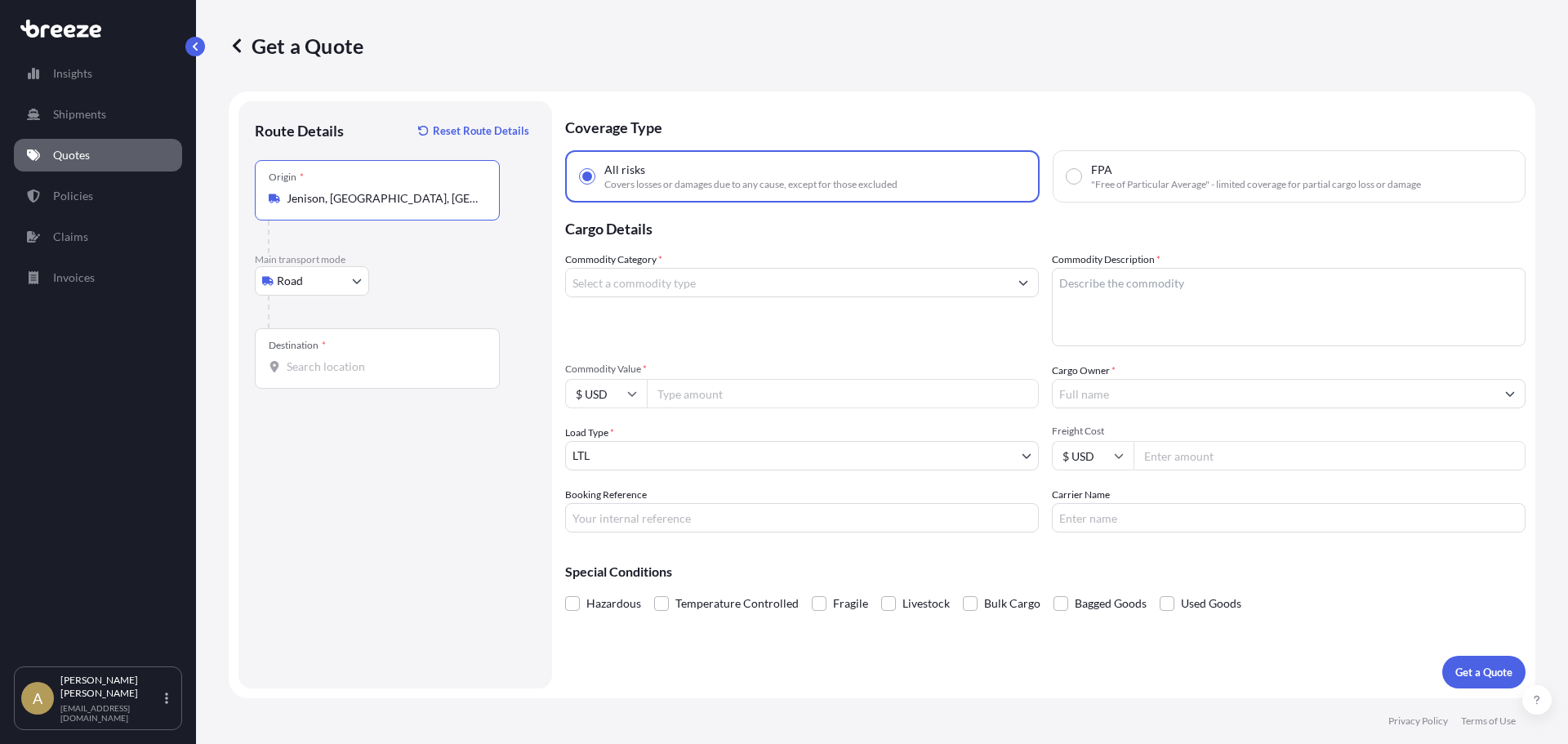
type input "Jenison, [GEOGRAPHIC_DATA], [GEOGRAPHIC_DATA]"
click at [334, 356] on div "Destination *" at bounding box center [376, 358] width 245 height 61
click at [334, 358] on input "Destination *" at bounding box center [383, 366] width 193 height 16
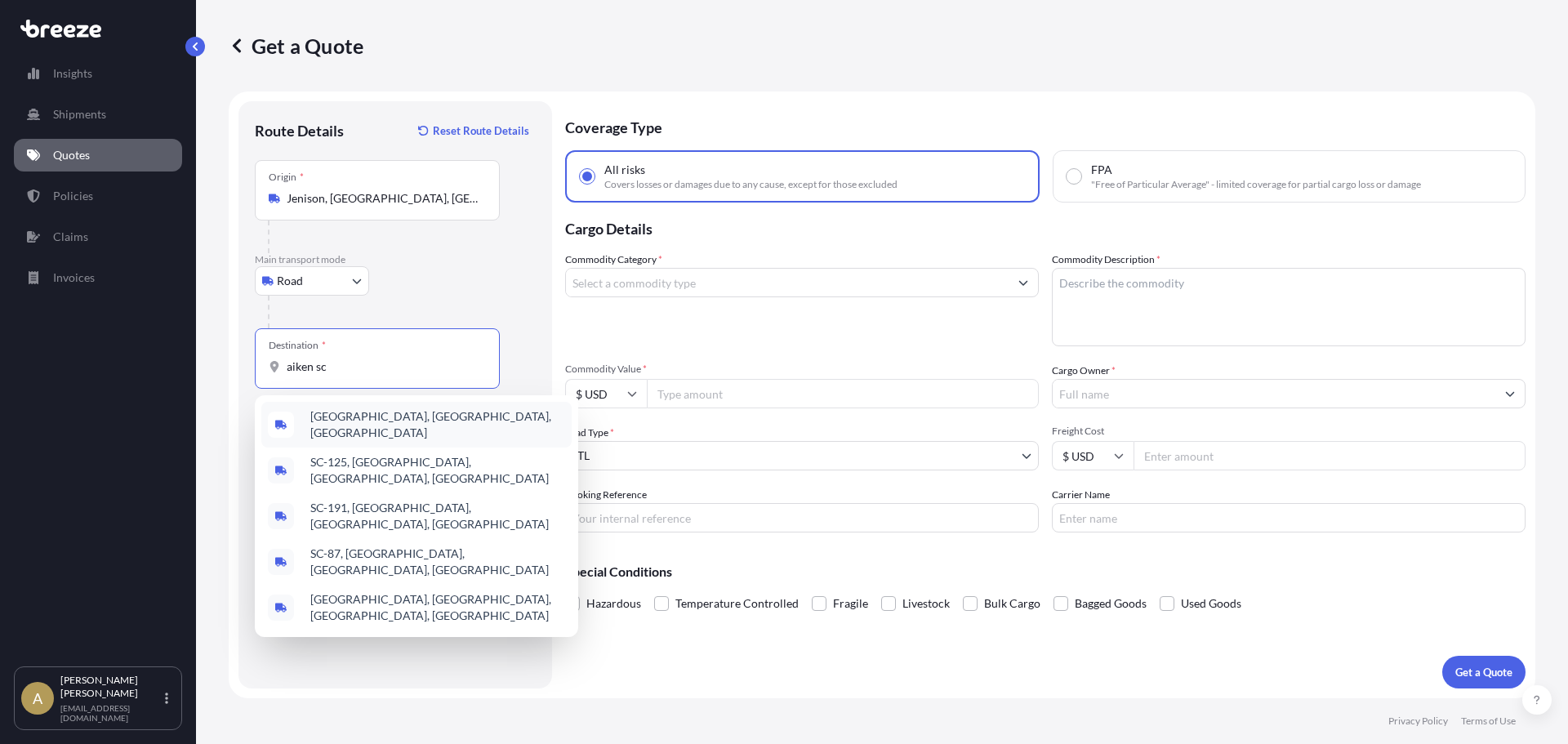
click at [365, 424] on span "[GEOGRAPHIC_DATA], [GEOGRAPHIC_DATA], [GEOGRAPHIC_DATA]" at bounding box center [437, 424] width 254 height 33
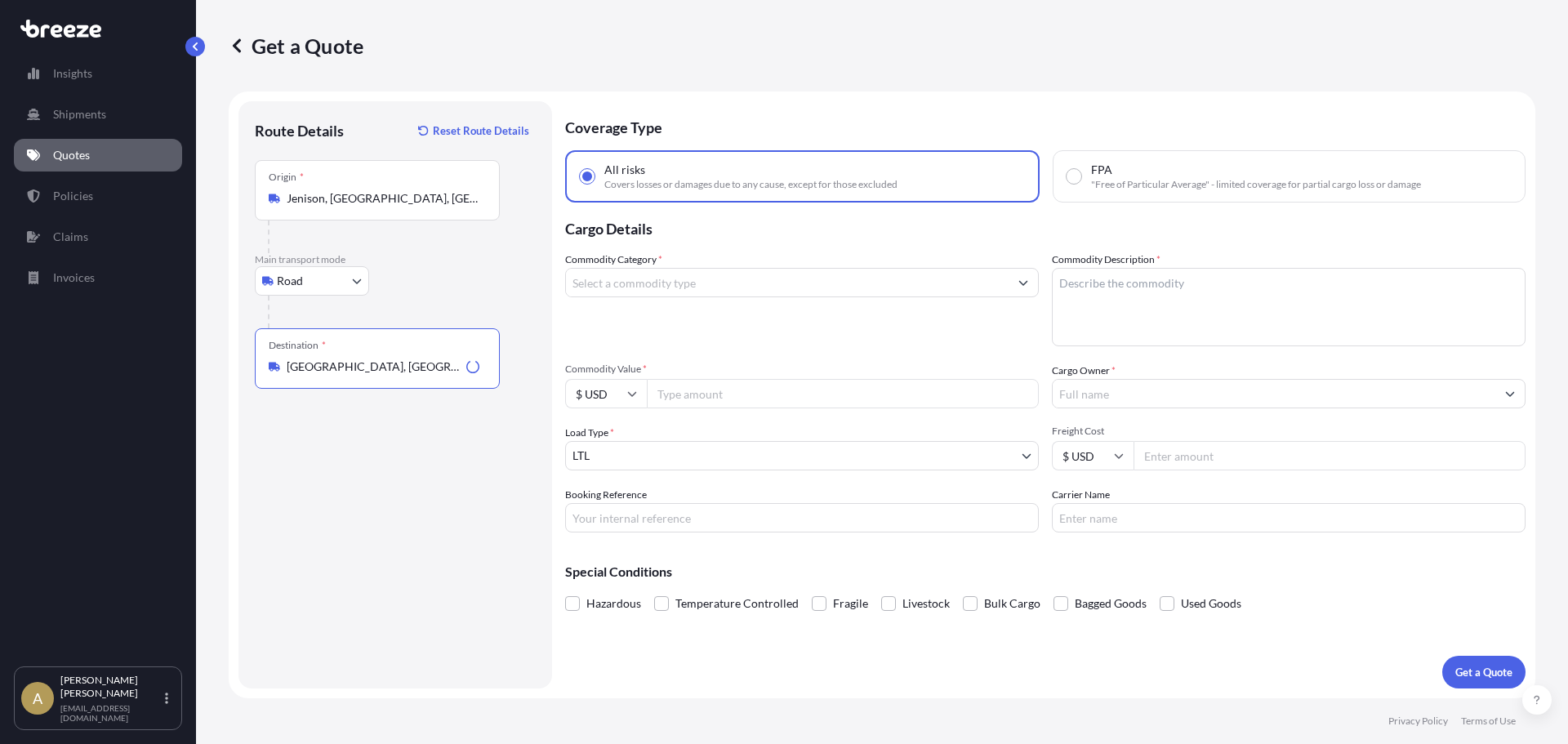
type input "[GEOGRAPHIC_DATA], [GEOGRAPHIC_DATA], [GEOGRAPHIC_DATA]"
click at [653, 284] on input "Commodity Category *" at bounding box center [787, 282] width 443 height 29
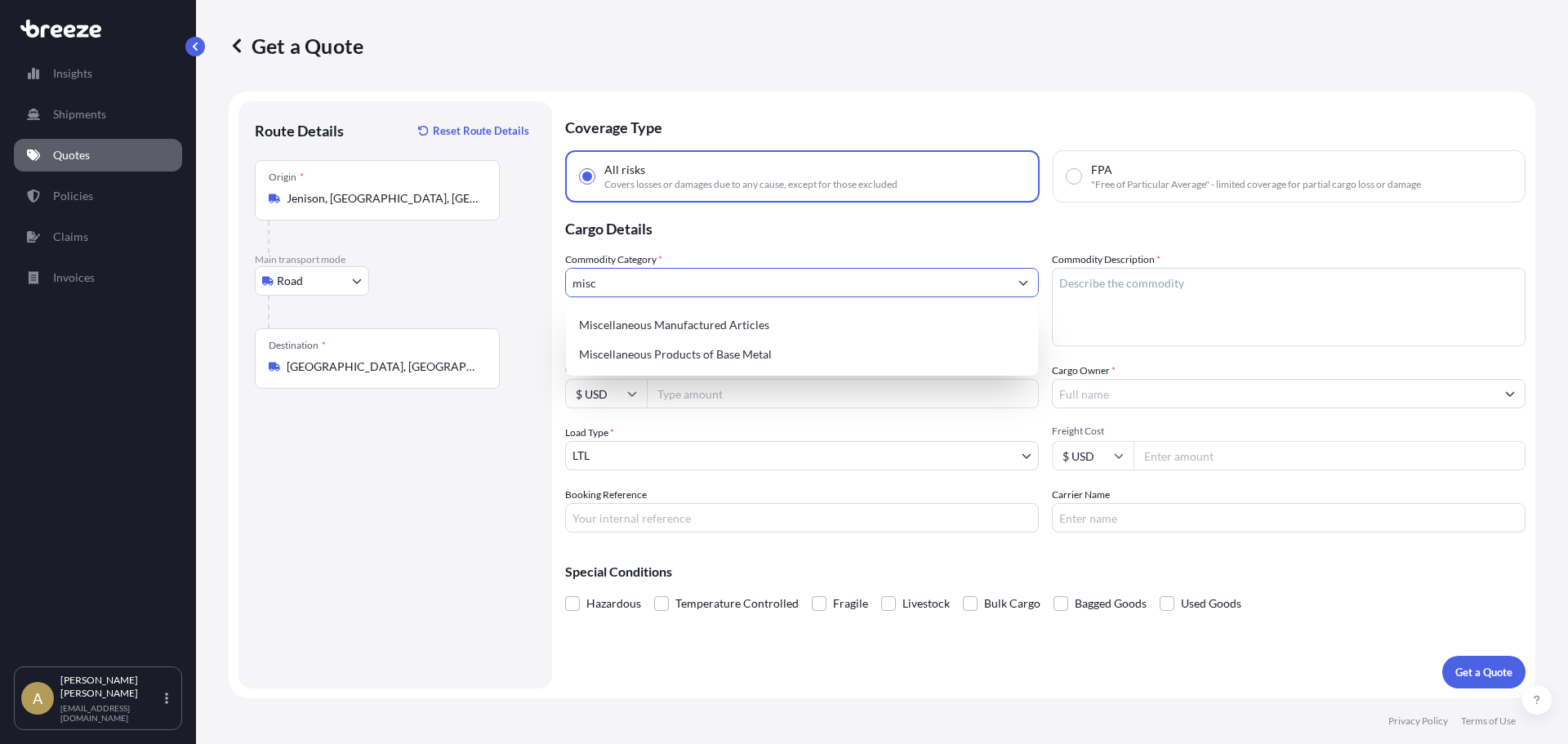
click at [671, 317] on div "Miscellaneous Manufactured Articles" at bounding box center [801, 324] width 459 height 29
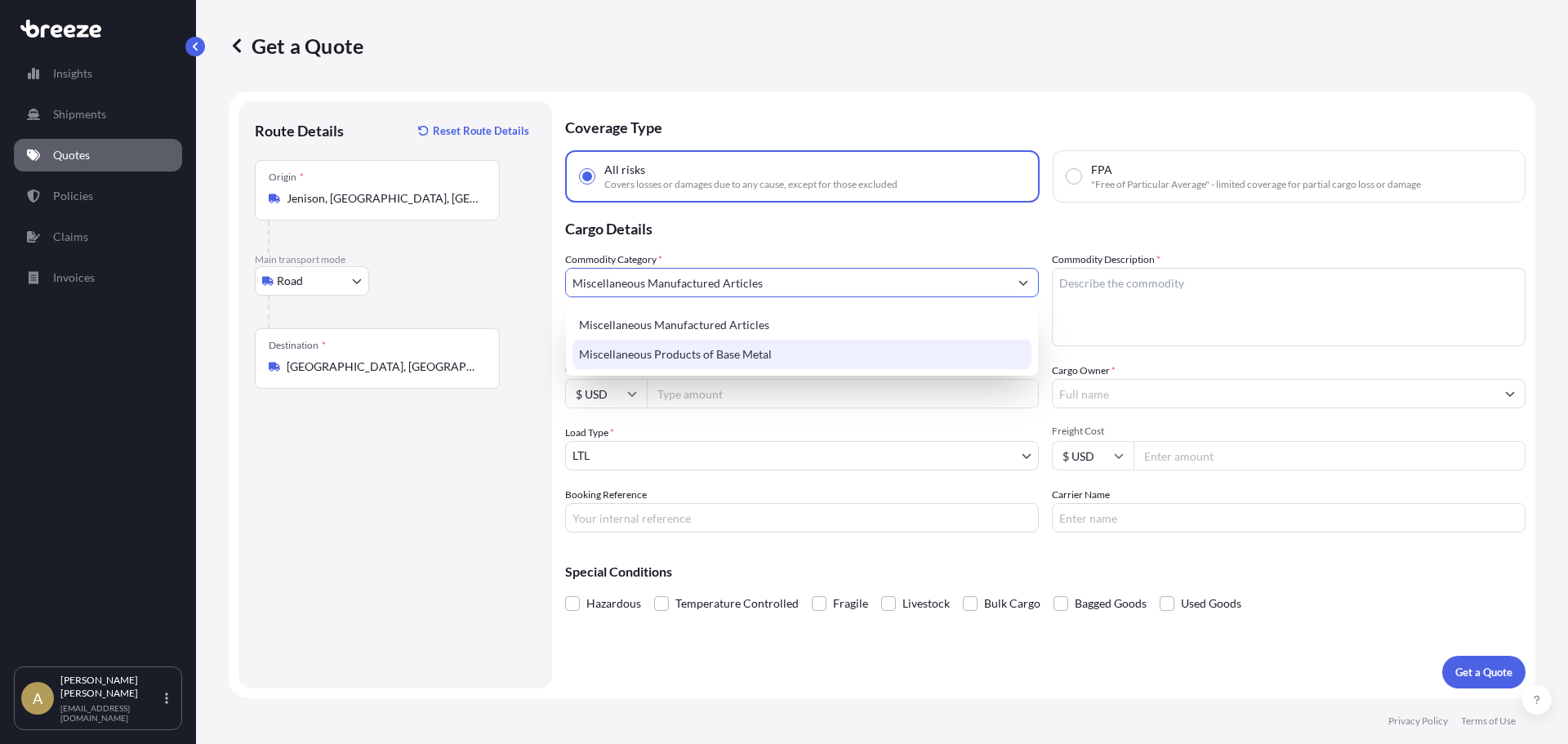
type input "Miscellaneous Manufactured Articles"
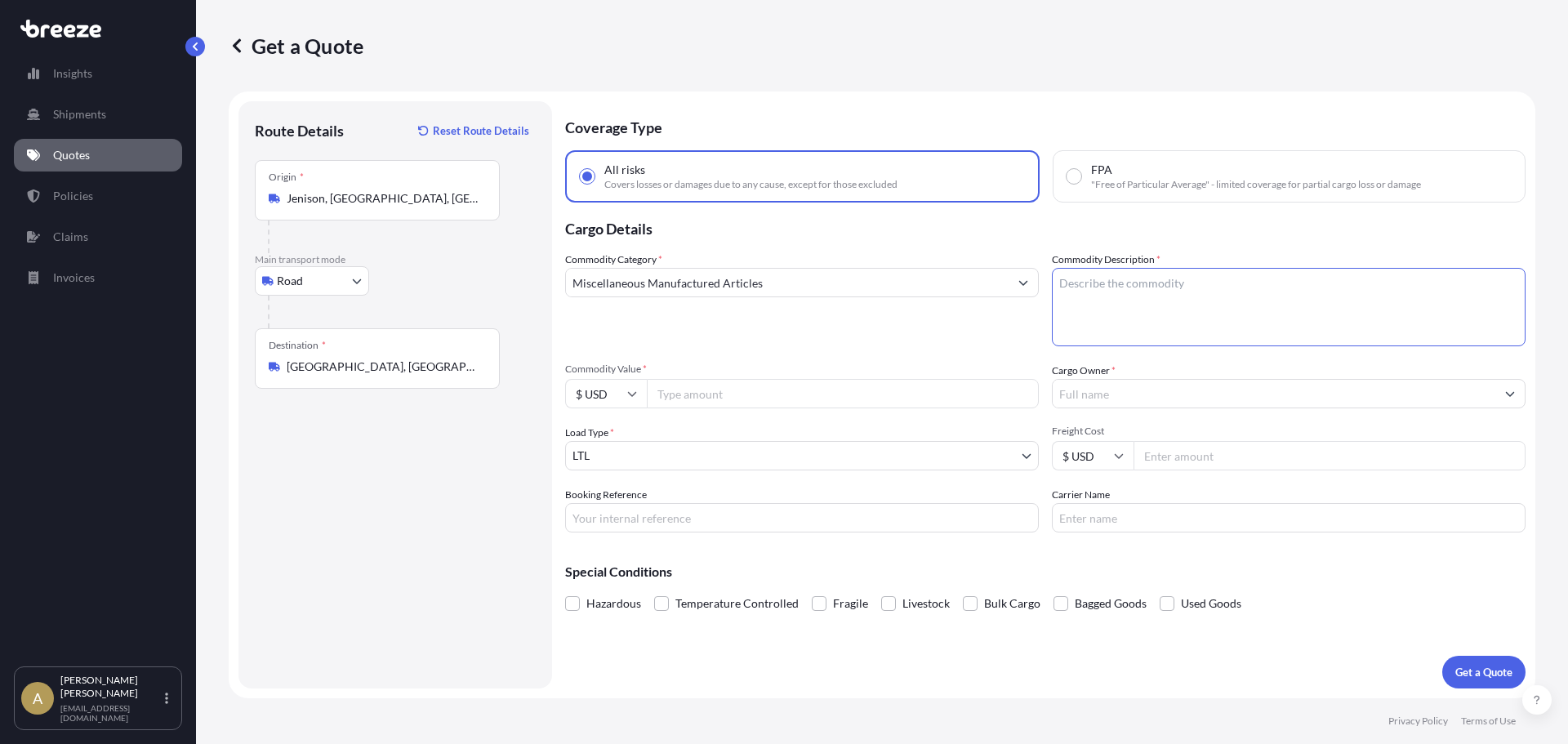
click at [1161, 339] on textarea "Commodity Description *" at bounding box center [1288, 306] width 474 height 78
type textarea "Wash stands"
type input "2000"
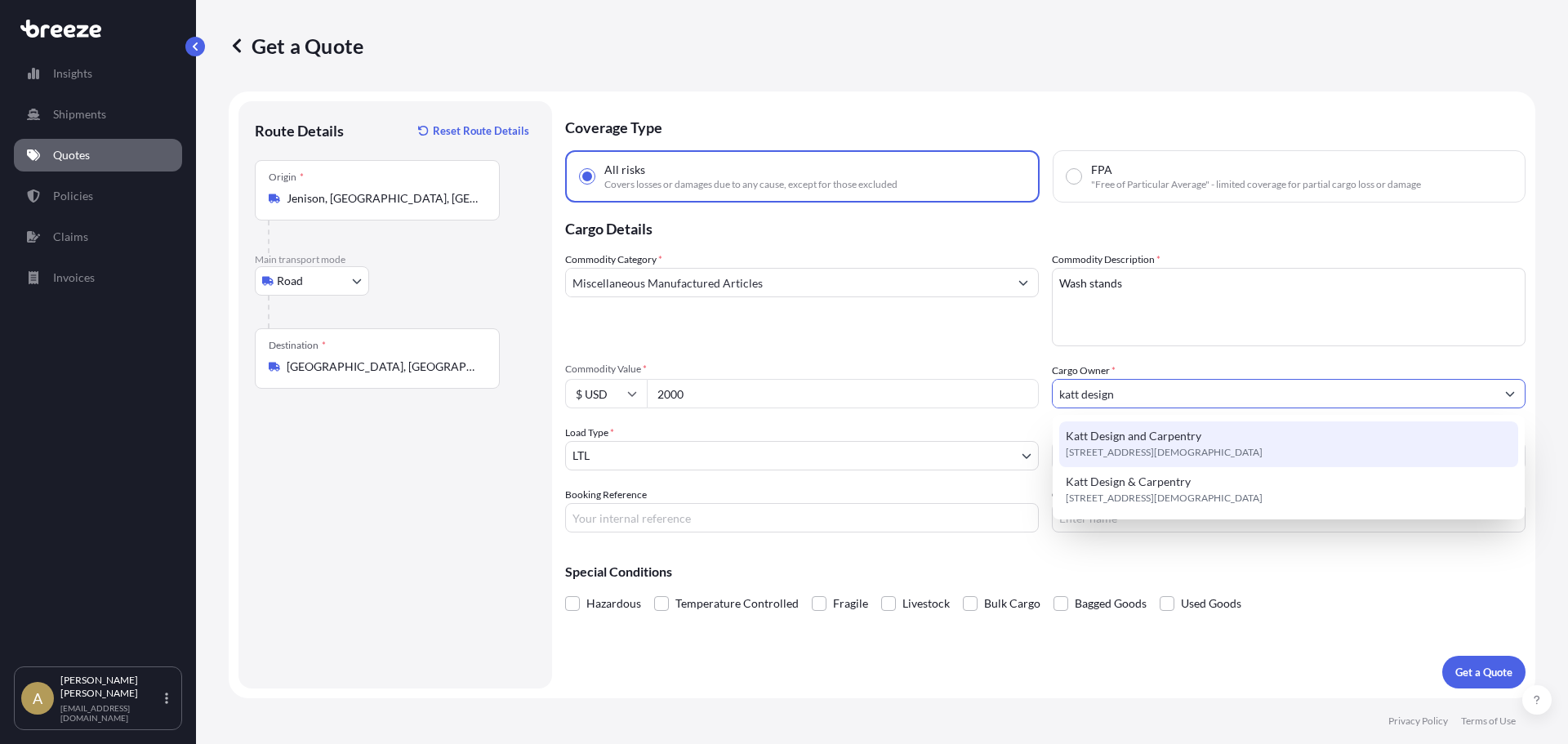
click at [1208, 436] on div "Katt Design and Carpentry [STREET_ADDRESS][DEMOGRAPHIC_DATA]" at bounding box center [1288, 444] width 459 height 45
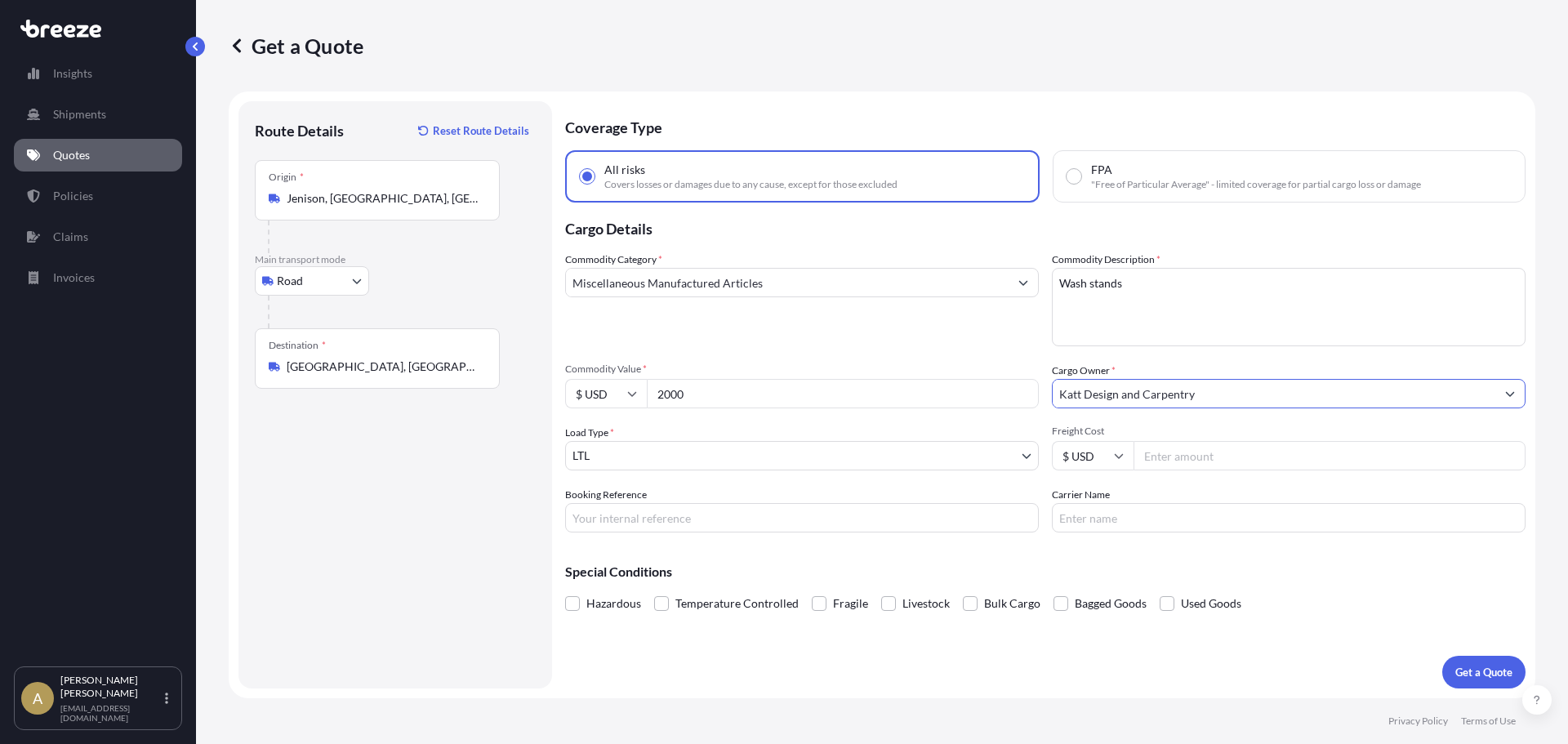
type input "Katt Design and Carpentry"
click at [1266, 459] on input "Freight Cost" at bounding box center [1330, 455] width 392 height 29
type input "268.61"
click at [1459, 667] on p "Get a Quote" at bounding box center [1484, 671] width 57 height 16
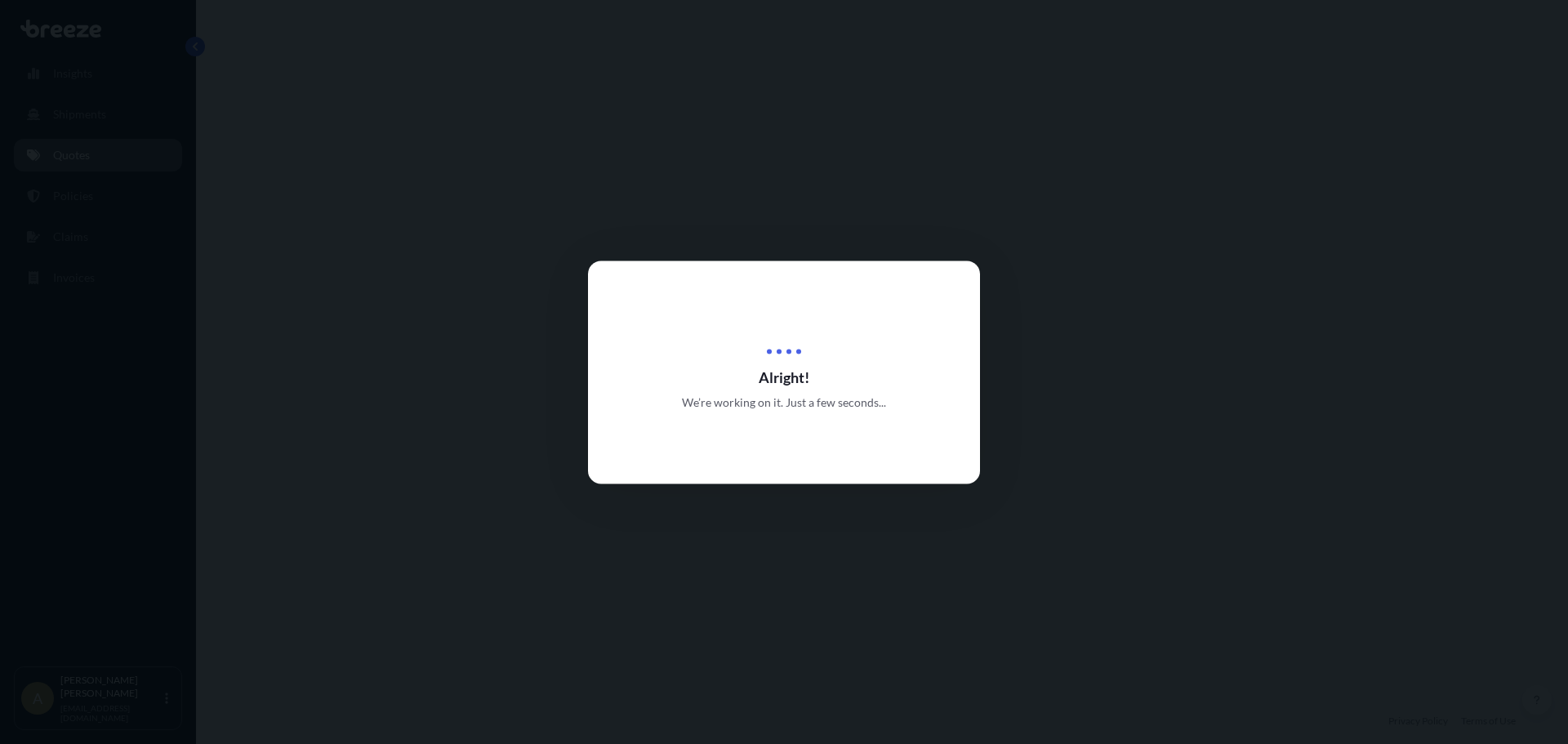
select select "Road"
select select "1"
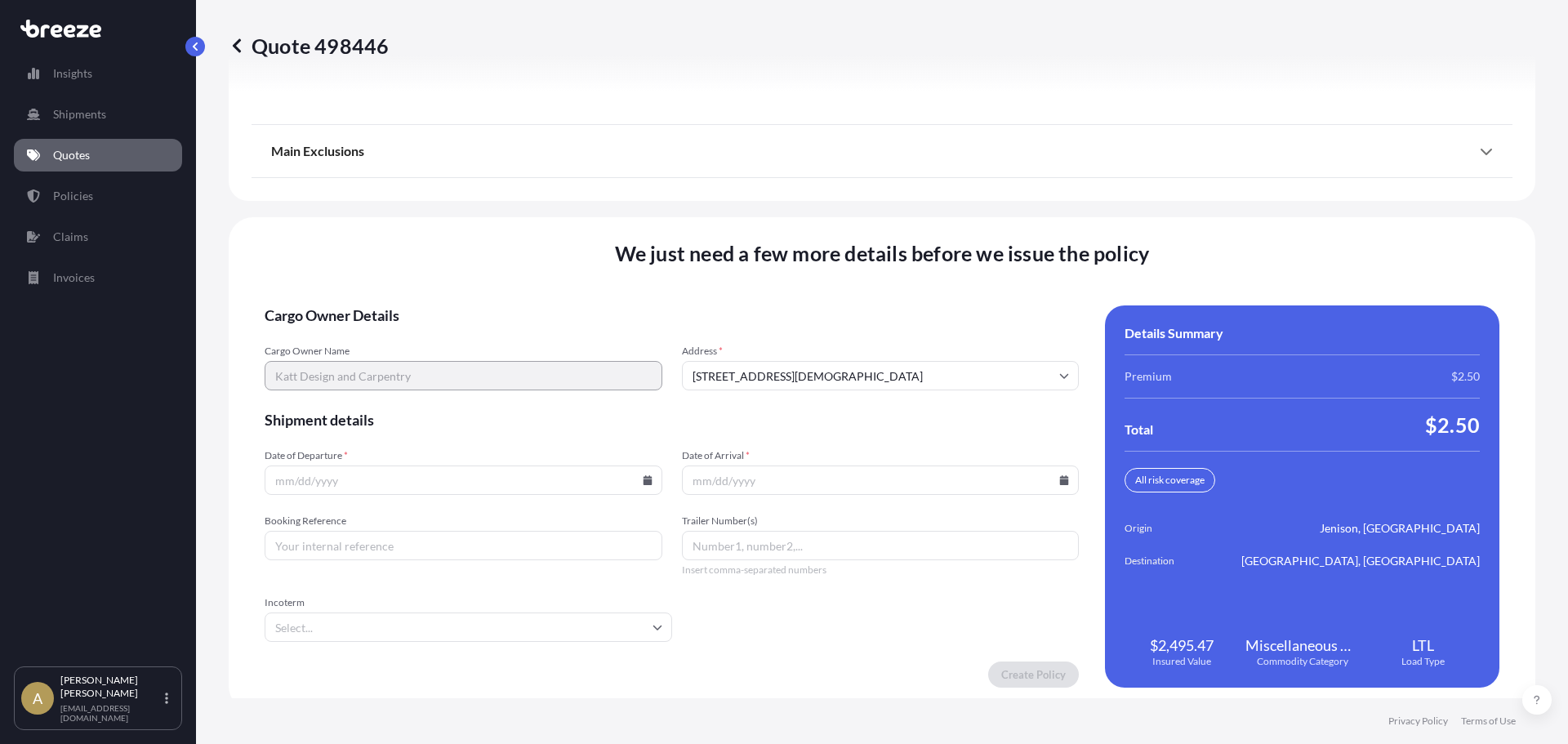
scroll to position [2107, 0]
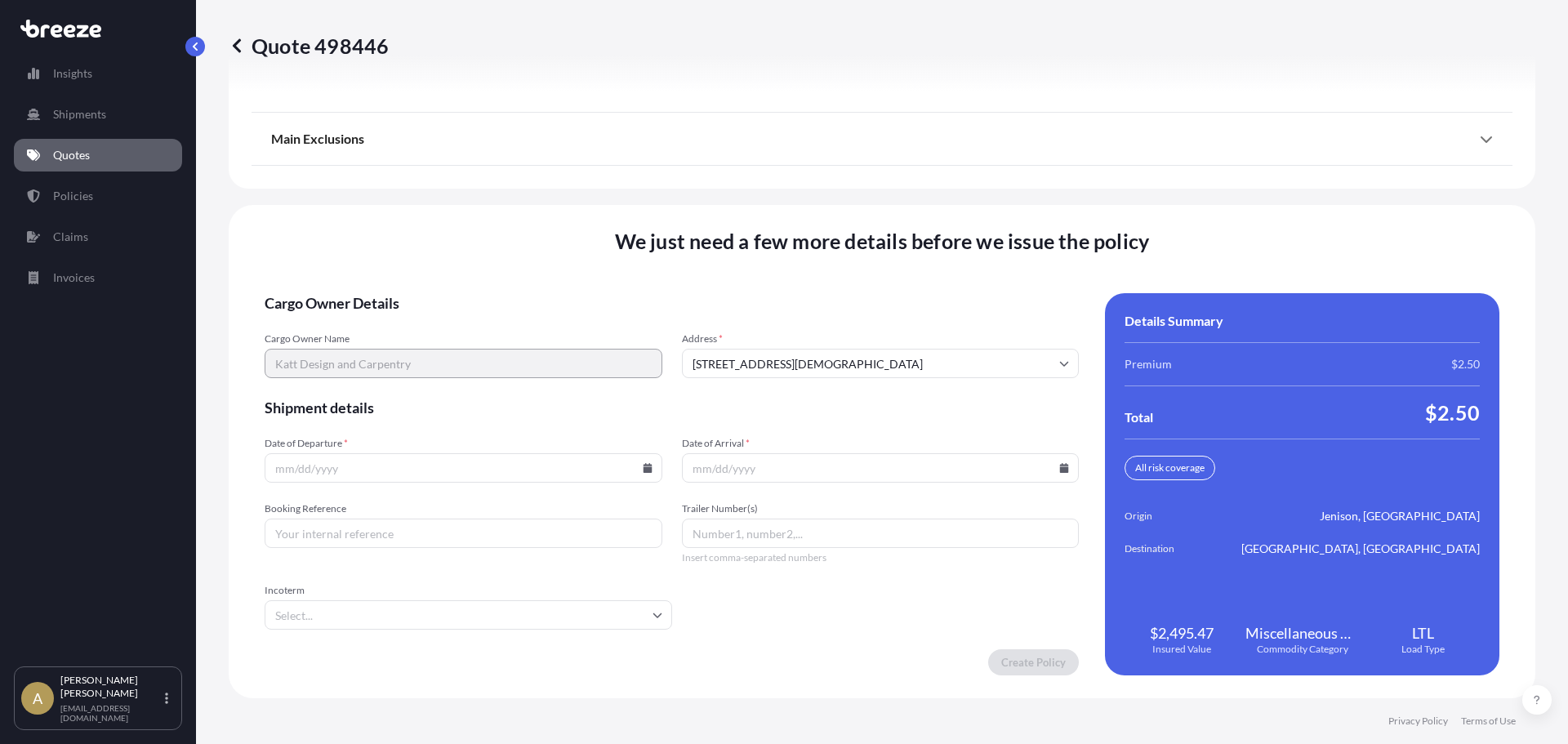
click at [539, 484] on form "Cargo Owner Details Cargo Owner Name Katt Design and Carpentry Address * [STREE…" at bounding box center [671, 484] width 814 height 382
click at [494, 462] on input "Date of Departure *" at bounding box center [463, 467] width 398 height 29
click at [644, 468] on icon at bounding box center [647, 468] width 9 height 9
click at [340, 293] on button "8" at bounding box center [347, 291] width 26 height 26
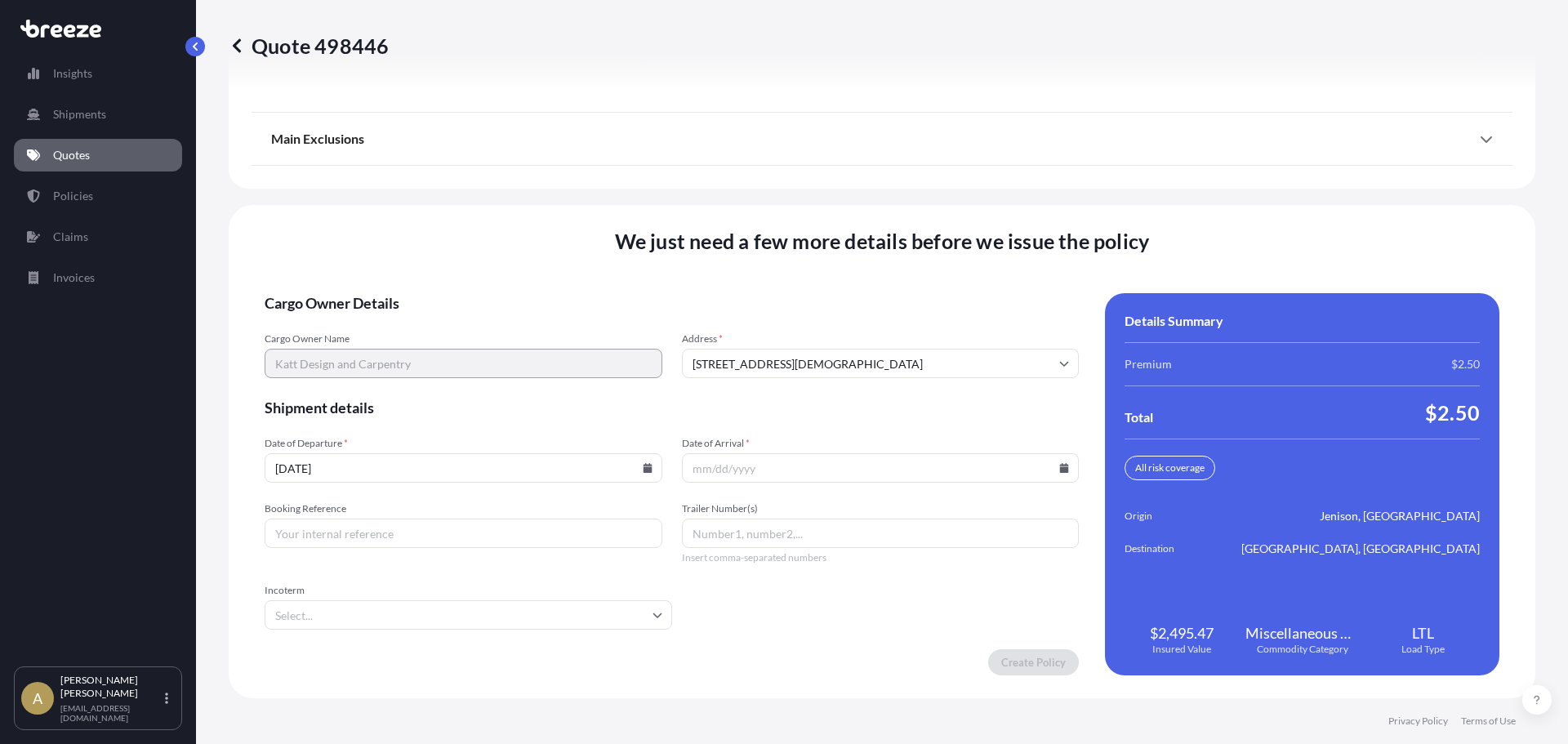
type input "[DATE]"
click at [1060, 471] on icon at bounding box center [1064, 468] width 9 height 9
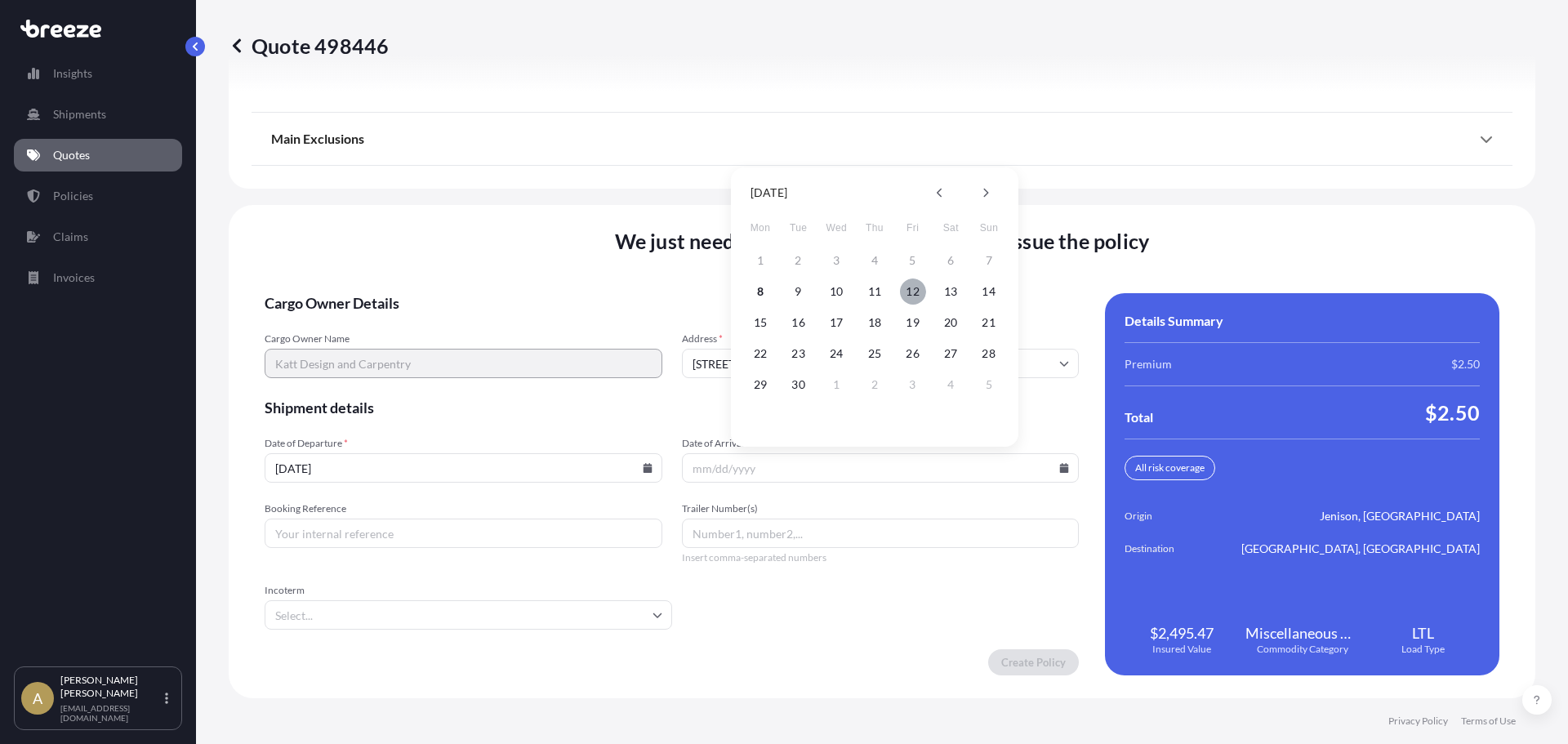
click at [923, 294] on button "12" at bounding box center [914, 291] width 26 height 26
type input "[DATE]"
